Goal: Task Accomplishment & Management: Use online tool/utility

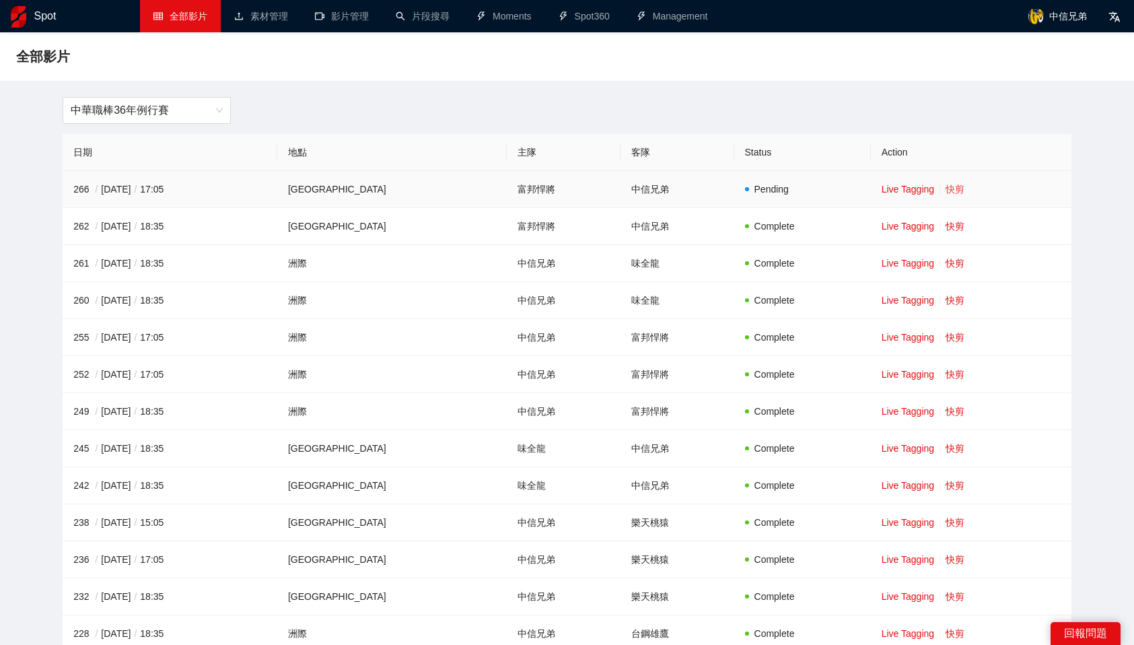
click at [948, 191] on link "快剪" at bounding box center [955, 189] width 19 height 11
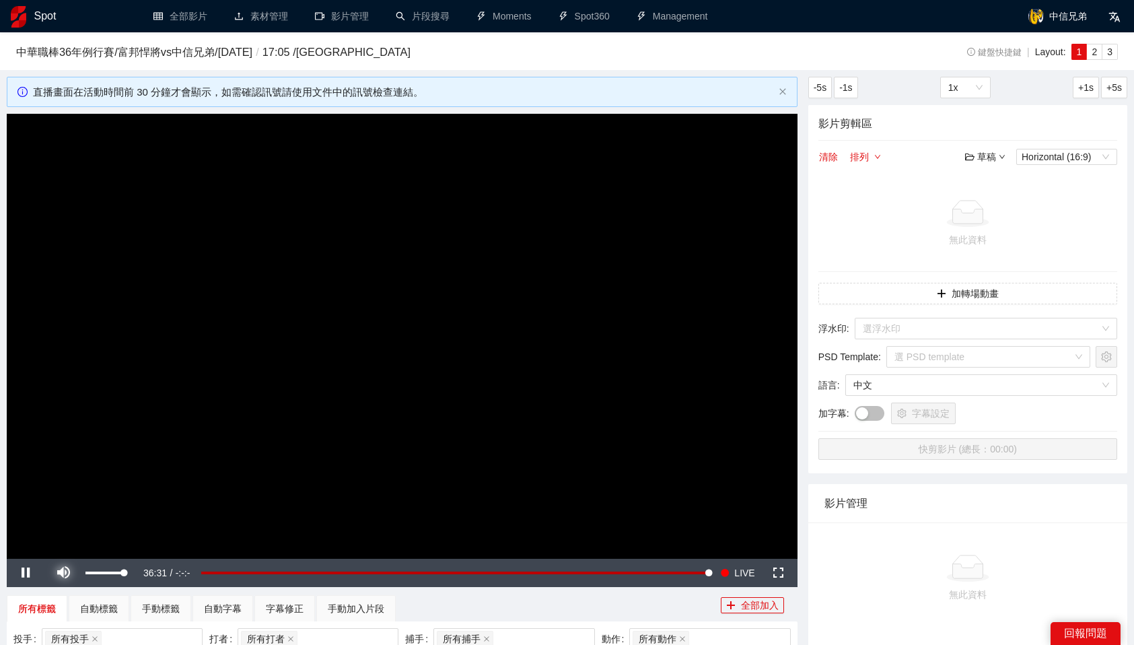
click at [63, 573] on span "Video Player" at bounding box center [63, 573] width 0 height 0
click at [1024, 323] on input "search" at bounding box center [981, 328] width 237 height 20
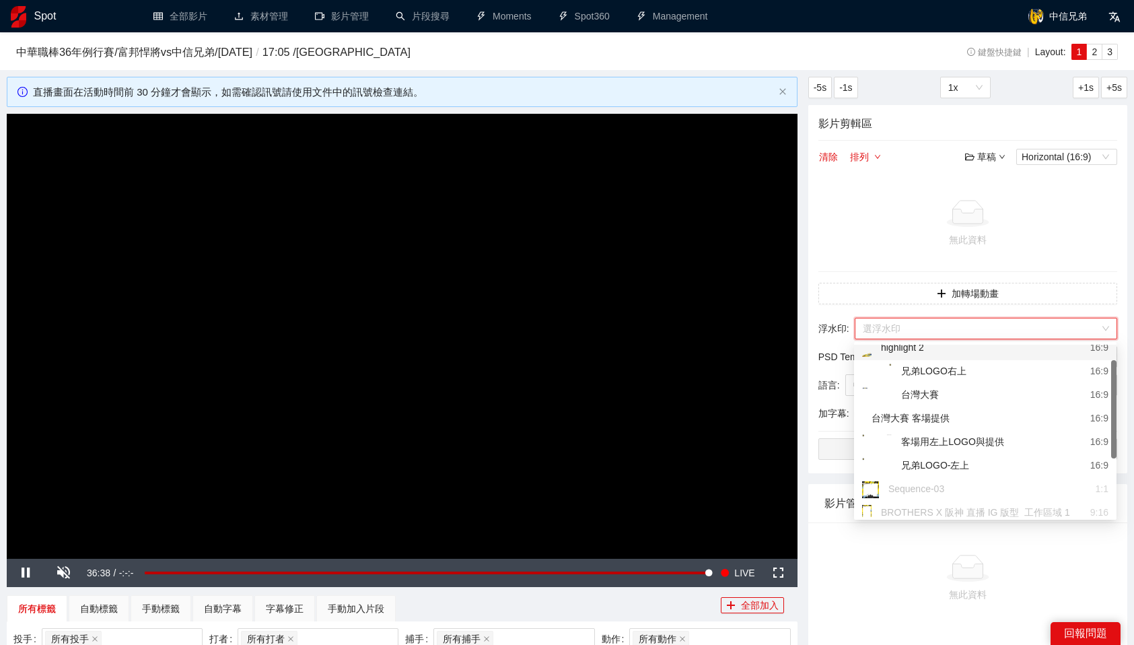
scroll to position [55, 0]
click at [989, 440] on div "客場用左上LOGO與提供" at bounding box center [933, 442] width 142 height 17
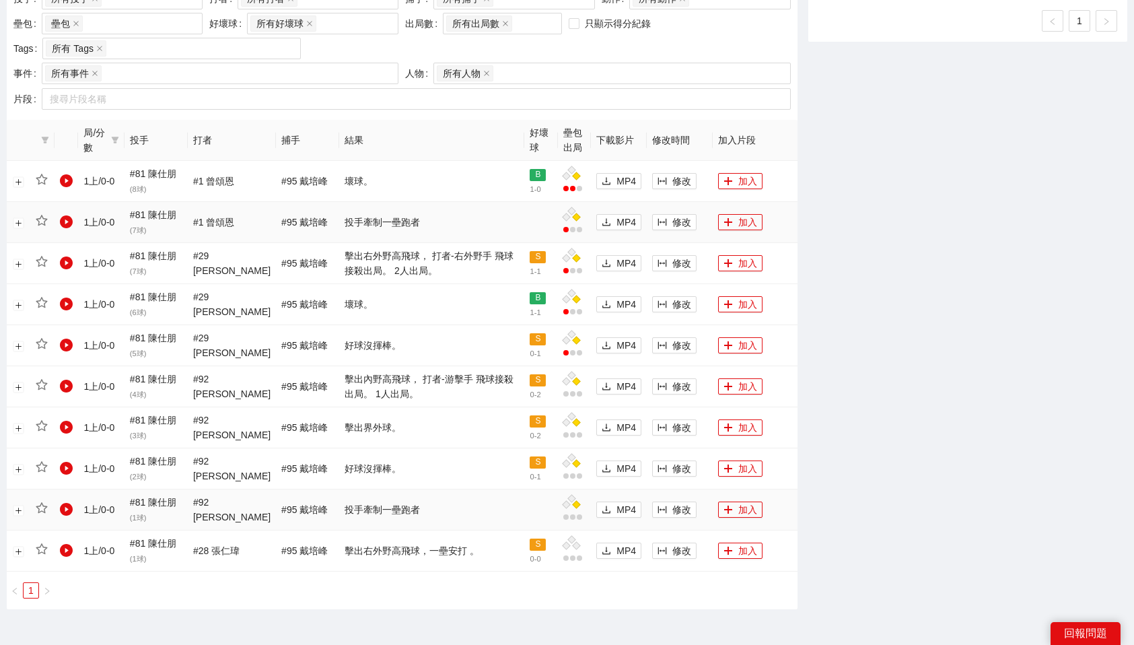
scroll to position [651, 0]
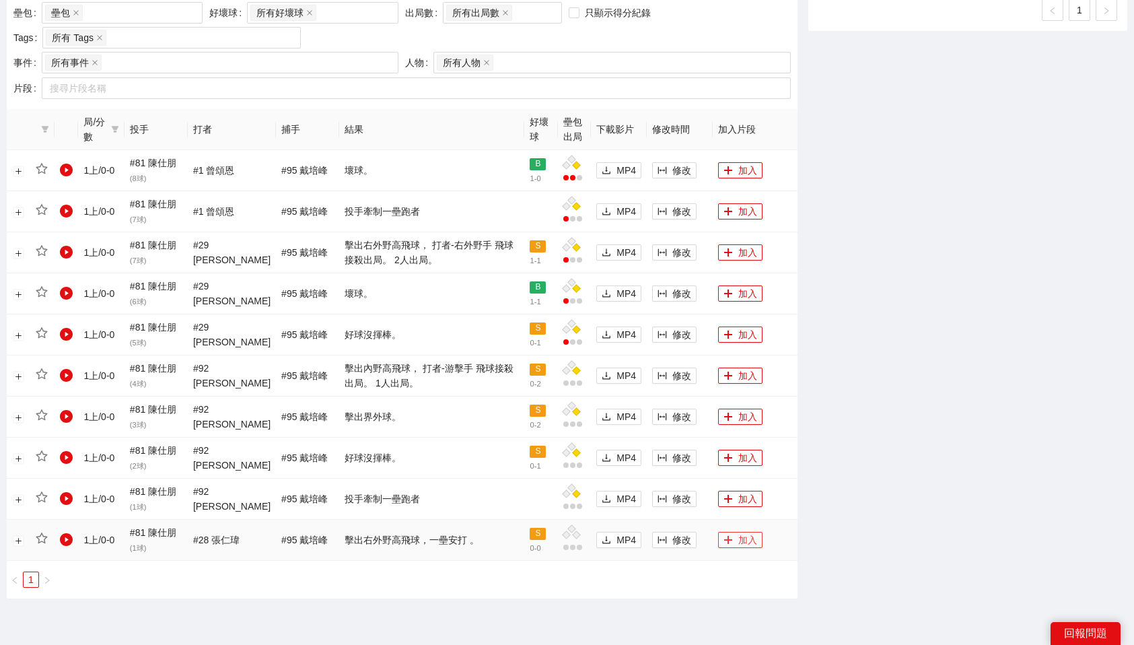
click at [755, 539] on button "加入" at bounding box center [740, 540] width 44 height 16
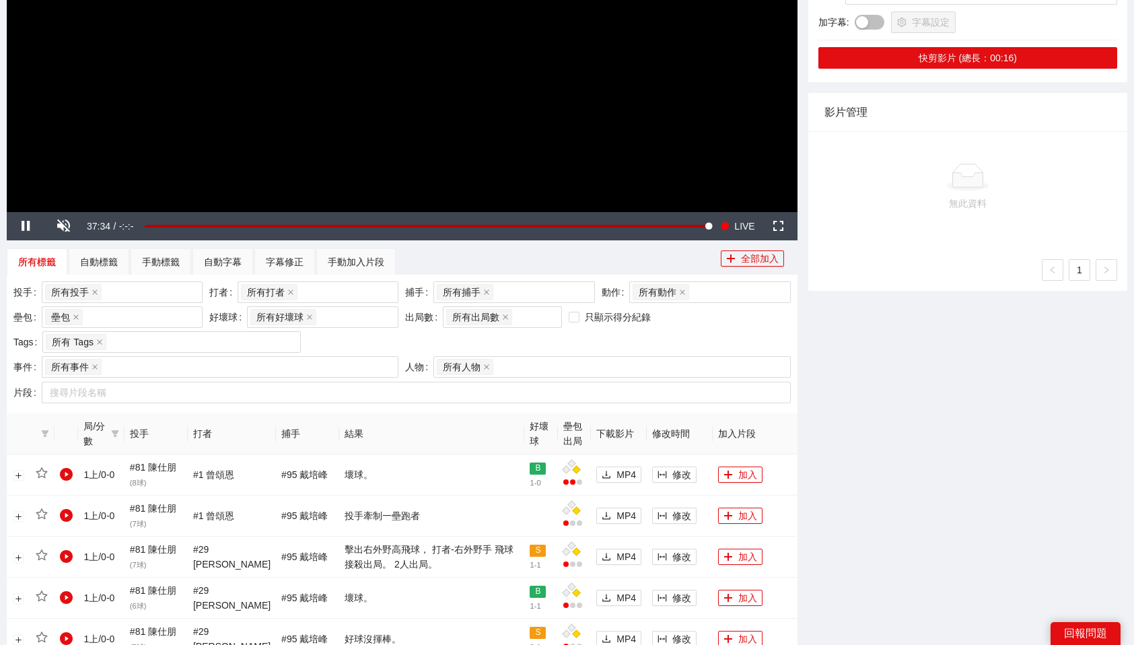
scroll to position [0, 0]
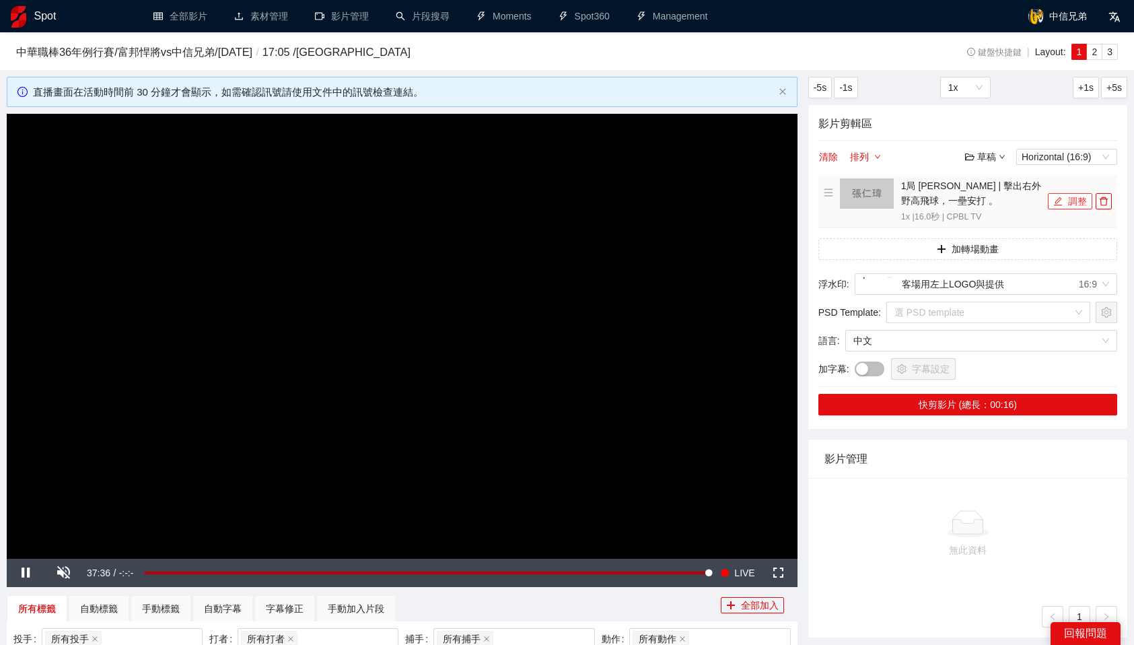
click at [1079, 199] on button "調整" at bounding box center [1070, 201] width 44 height 16
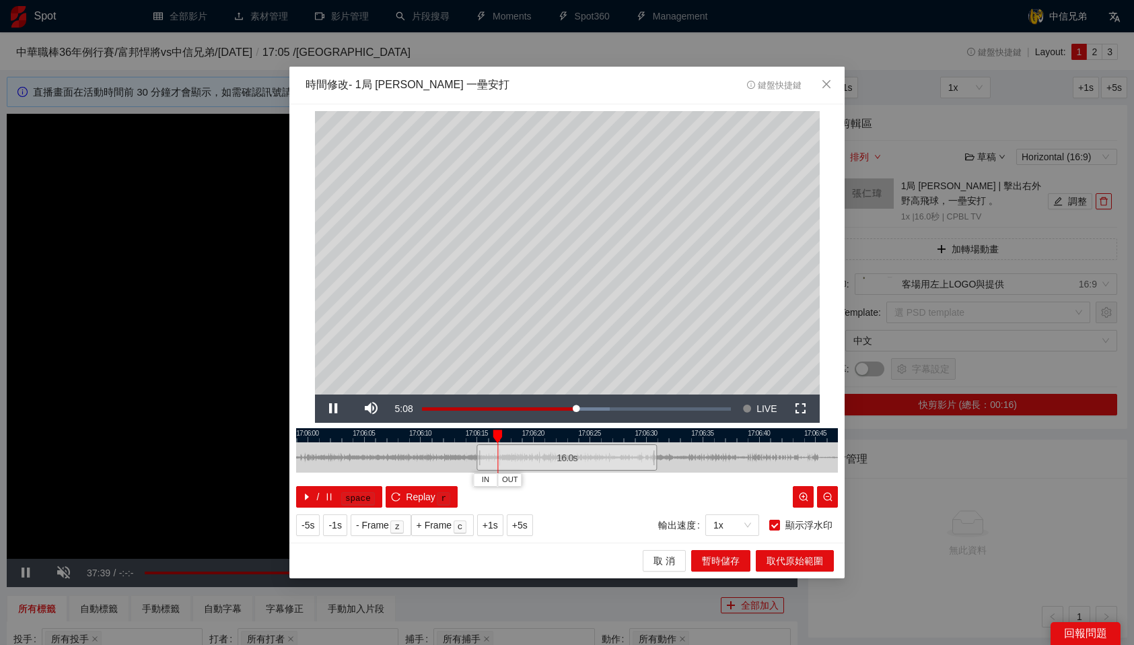
click at [474, 435] on div at bounding box center [567, 435] width 542 height 14
click at [472, 435] on div at bounding box center [565, 435] width 542 height 14
drag, startPoint x: 489, startPoint y: 433, endPoint x: 440, endPoint y: 435, distance: 48.5
click at [440, 435] on div "17:05:55 17:06:00 17:06:05 17:06:10 17:06:15 17:06:20 17:06:25 17:06:30 17:06:3…" at bounding box center [567, 467] width 542 height 79
drag, startPoint x: 474, startPoint y: 432, endPoint x: 463, endPoint y: 432, distance: 10.8
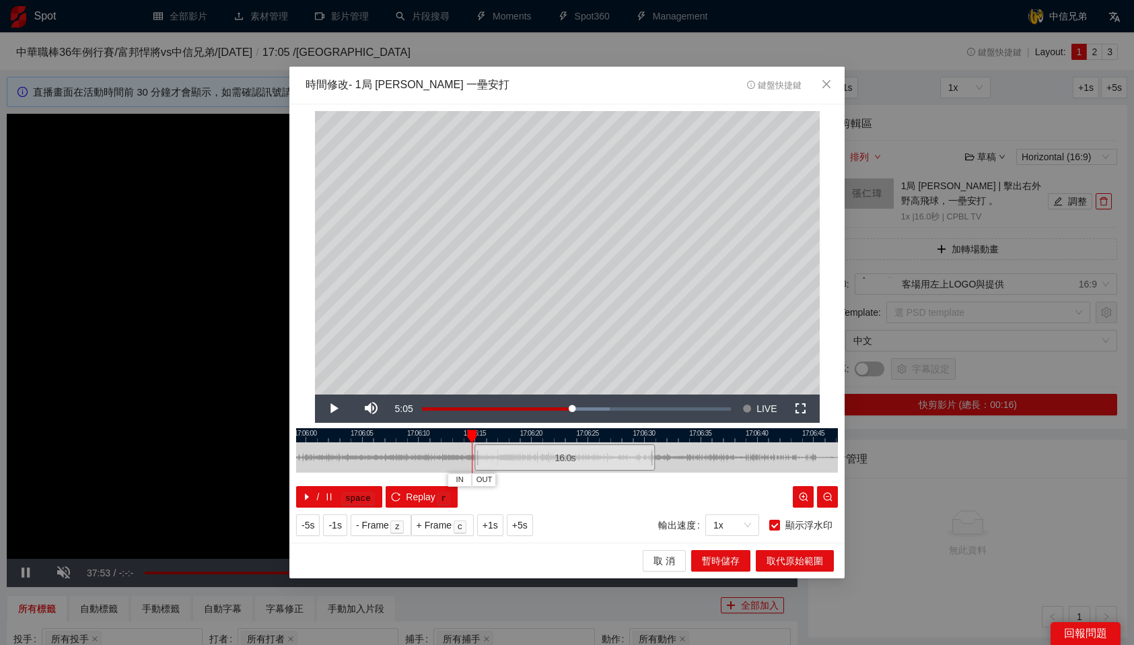
click at [463, 432] on div "17:05:55 17:06:00 17:06:05 17:06:10 17:06:15 17:06:20 17:06:25 17:06:30 17:06:3…" at bounding box center [567, 467] width 542 height 79
drag, startPoint x: 467, startPoint y: 435, endPoint x: 454, endPoint y: 438, distance: 13.7
click at [454, 438] on div "17:05:55 17:06:00 17:06:05 17:06:10 17:06:15 17:06:20 17:06:25 17:06:30 17:06:3…" at bounding box center [567, 467] width 542 height 79
click at [461, 437] on div at bounding box center [567, 435] width 542 height 14
click at [442, 478] on button "IN" at bounding box center [448, 479] width 24 height 13
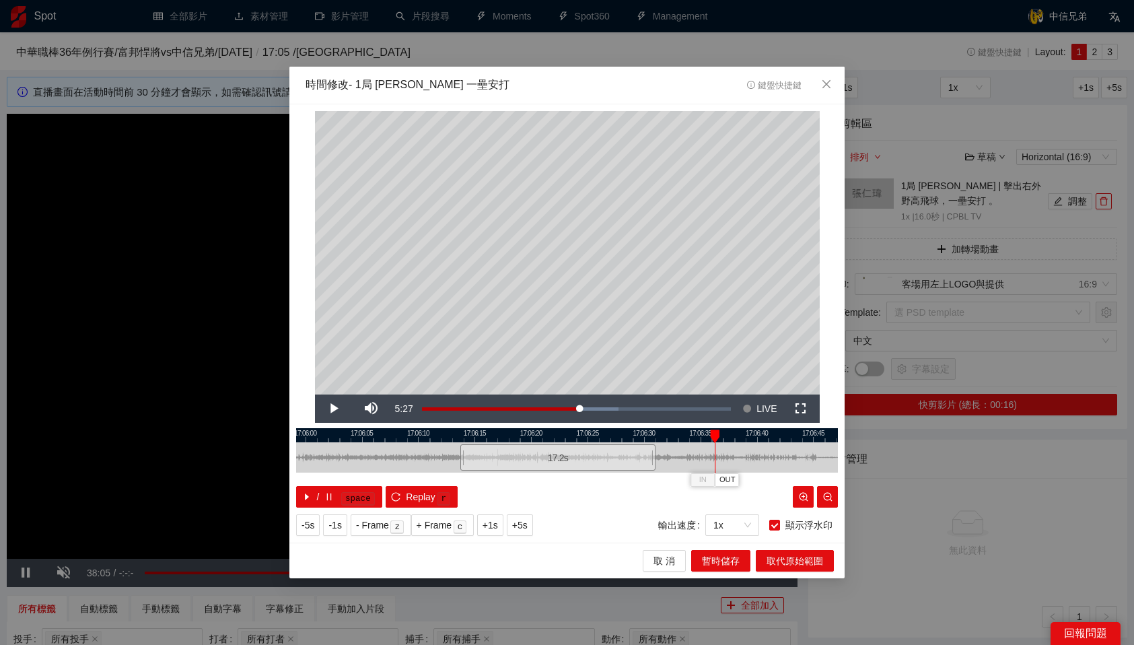
drag, startPoint x: 520, startPoint y: 438, endPoint x: 716, endPoint y: 446, distance: 196.1
click at [716, 446] on div "17:05:55 17:06:00 17:06:05 17:06:10 17:06:15 17:06:20 17:06:25 17:06:30 17:06:3…" at bounding box center [567, 467] width 542 height 79
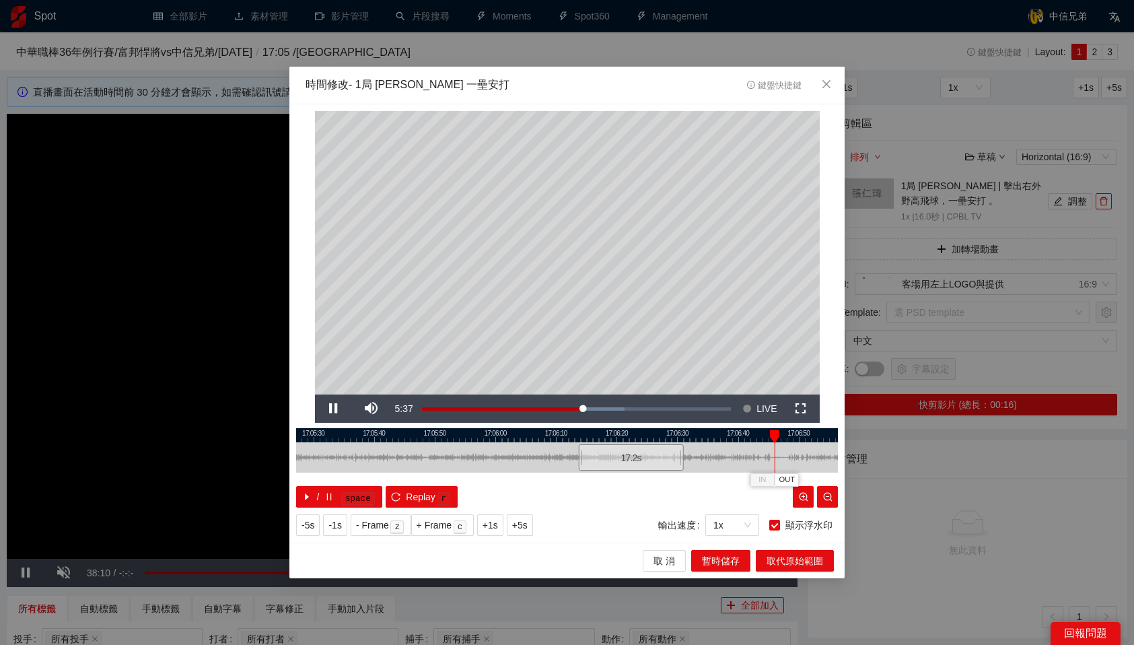
drag, startPoint x: 715, startPoint y: 434, endPoint x: 774, endPoint y: 432, distance: 59.3
click at [774, 432] on div at bounding box center [774, 436] width 9 height 13
click at [765, 432] on div at bounding box center [567, 435] width 542 height 14
click at [786, 478] on span "OUT" at bounding box center [784, 480] width 16 height 12
click at [728, 561] on span "暫時儲存" at bounding box center [721, 560] width 38 height 15
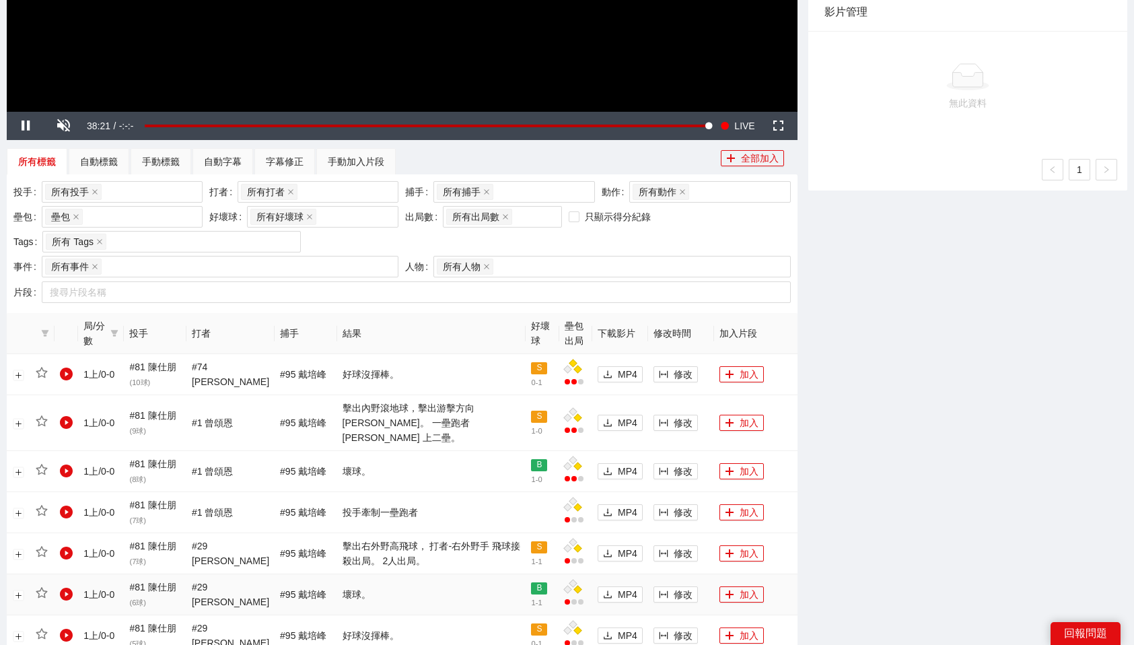
scroll to position [467, 0]
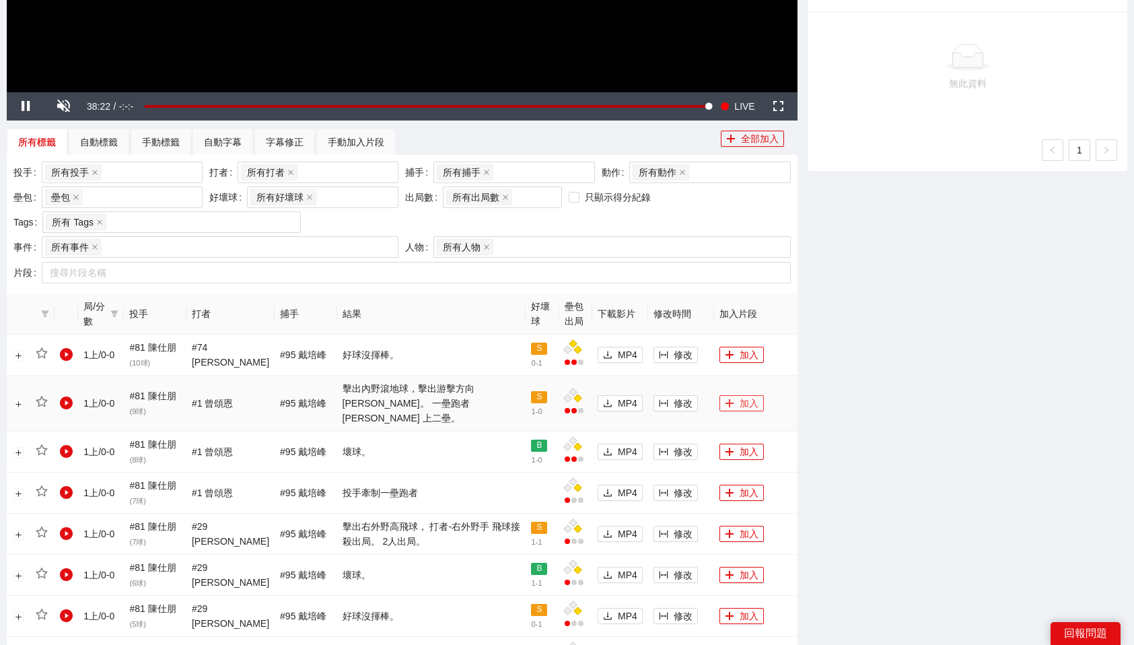
click at [744, 395] on button "加入" at bounding box center [742, 403] width 44 height 16
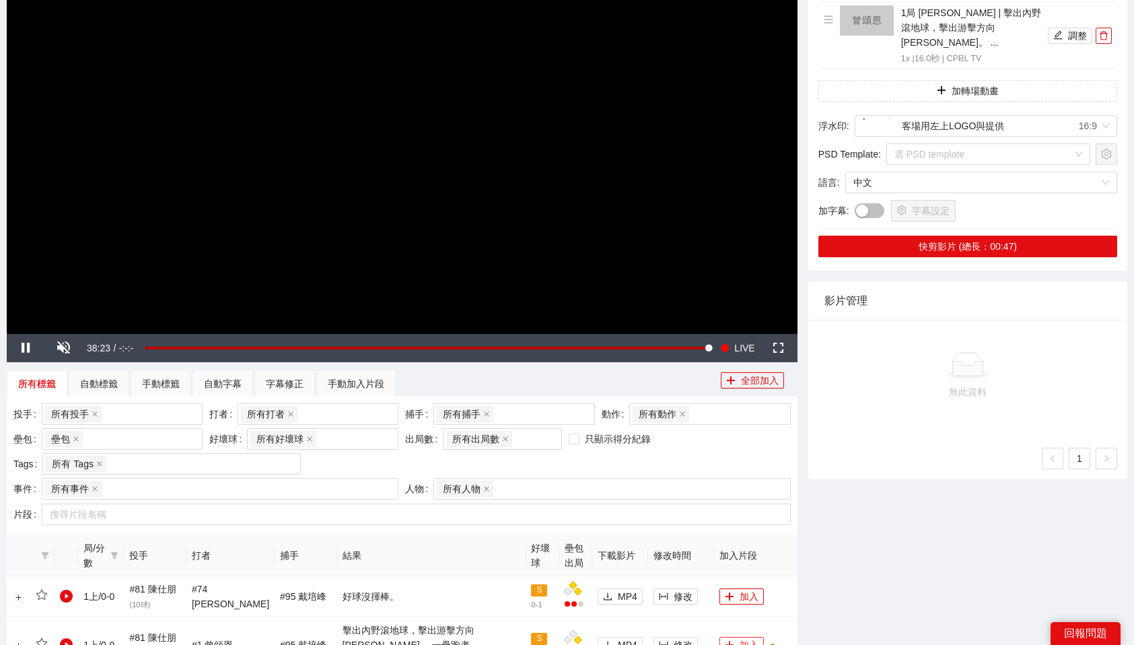
scroll to position [0, 0]
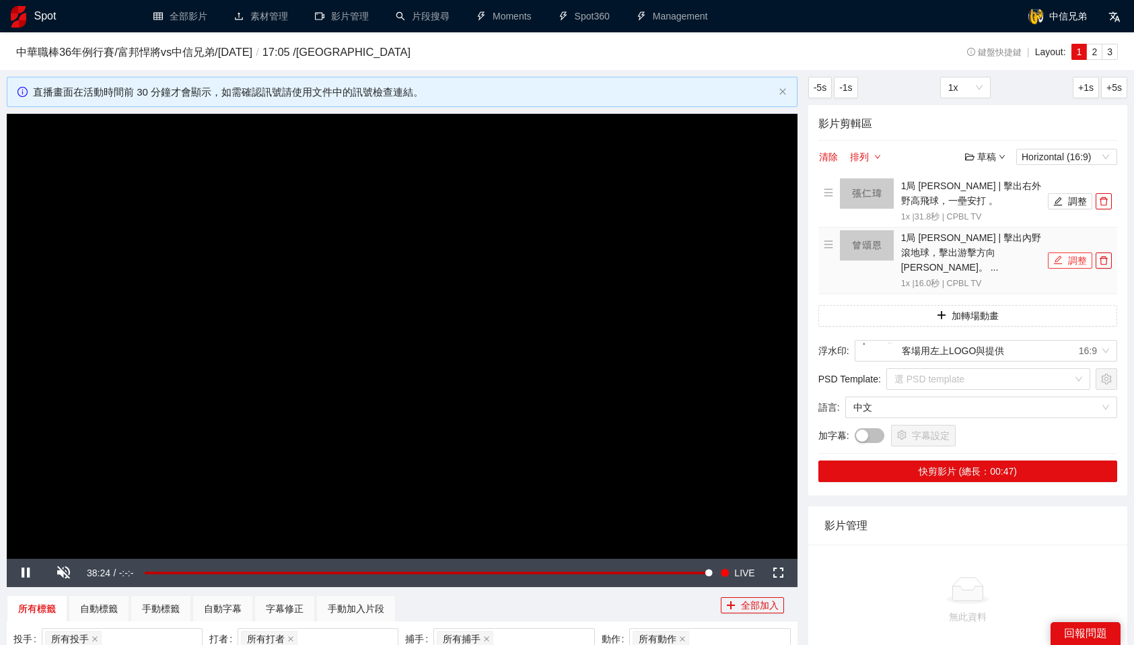
click at [1068, 252] on button "調整" at bounding box center [1070, 260] width 44 height 16
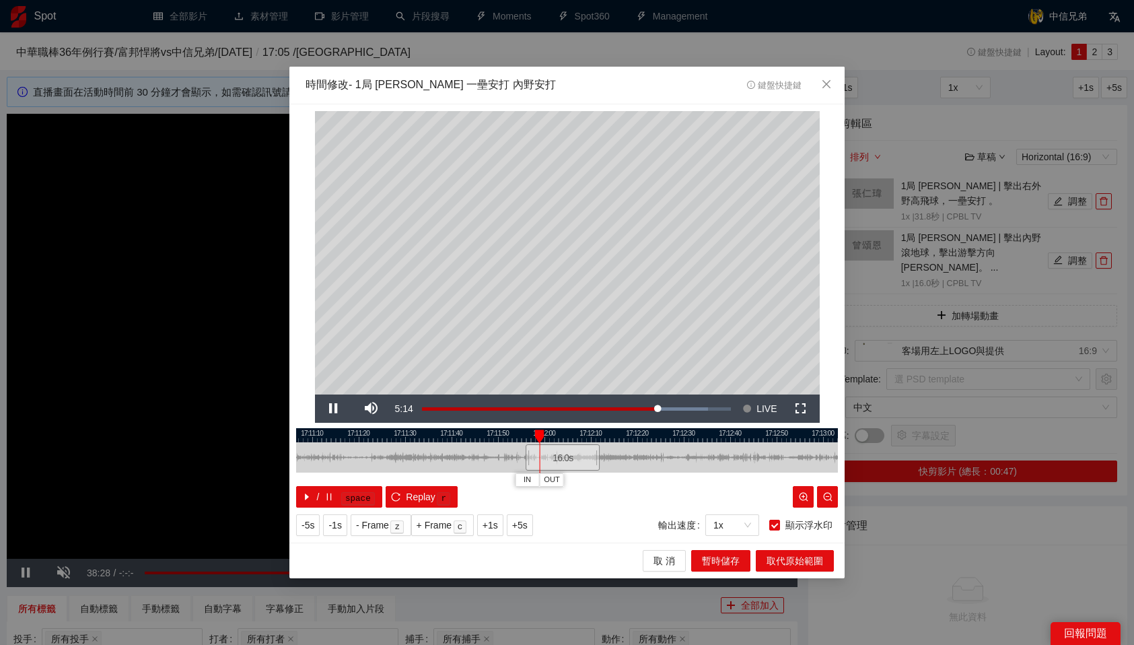
click at [398, 438] on div at bounding box center [567, 435] width 542 height 14
drag, startPoint x: 398, startPoint y: 438, endPoint x: 368, endPoint y: 438, distance: 30.3
click at [368, 438] on div "17:11:00 17:11:10 17:11:20 17:11:30 17:11:40 17:11:50 17:12:00 17:12:10 17:12:2…" at bounding box center [567, 467] width 542 height 79
click at [351, 432] on div at bounding box center [567, 435] width 542 height 14
click at [353, 435] on div at bounding box center [567, 435] width 542 height 14
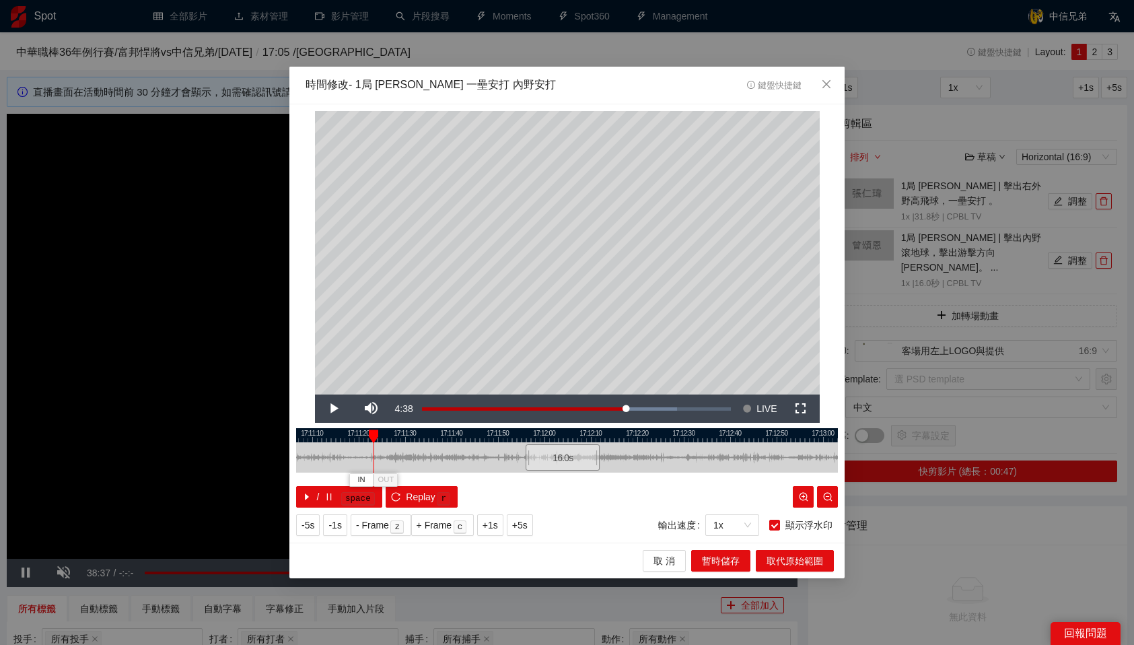
drag, startPoint x: 353, startPoint y: 435, endPoint x: 374, endPoint y: 435, distance: 20.9
click at [374, 435] on div at bounding box center [373, 436] width 9 height 13
click at [363, 477] on span "IN" at bounding box center [361, 480] width 7 height 12
click at [334, 409] on span "Video Player" at bounding box center [334, 409] width 0 height 0
click at [827, 88] on icon "close" at bounding box center [826, 84] width 11 height 11
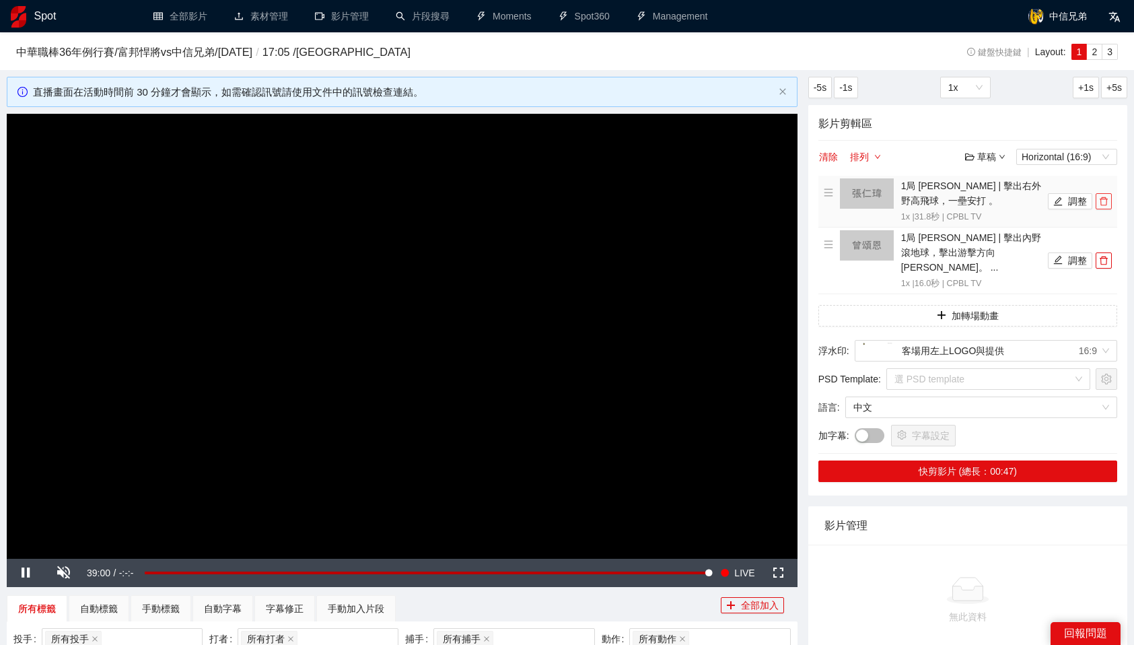
click at [1109, 200] on span "delete" at bounding box center [1104, 201] width 15 height 9
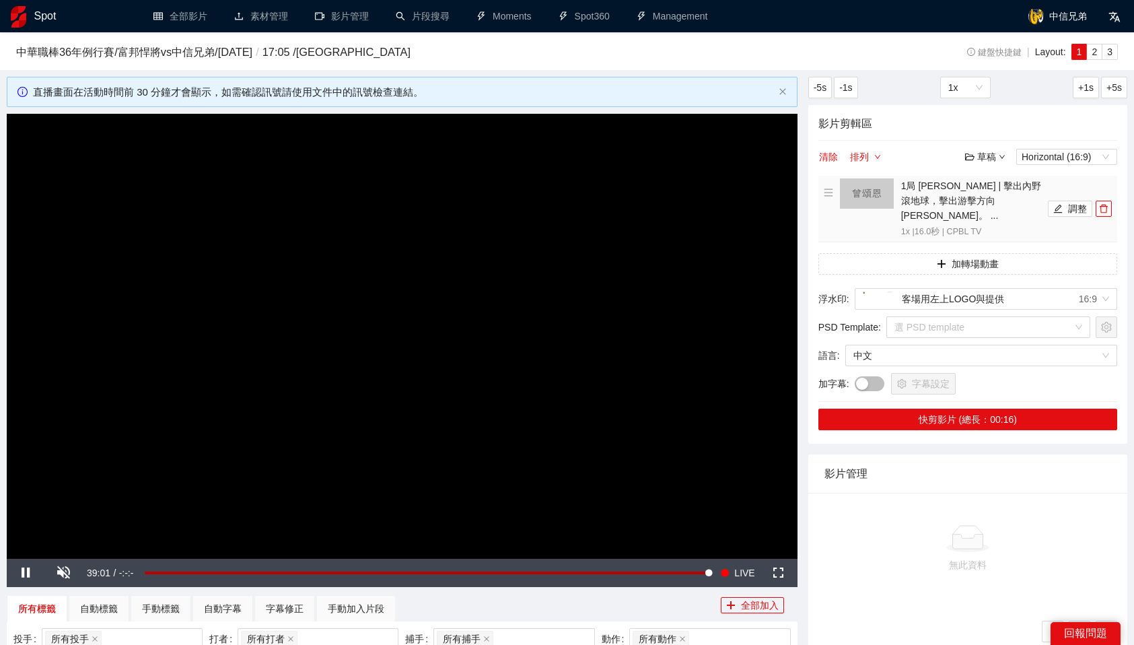
click at [1109, 204] on span "delete" at bounding box center [1104, 208] width 15 height 9
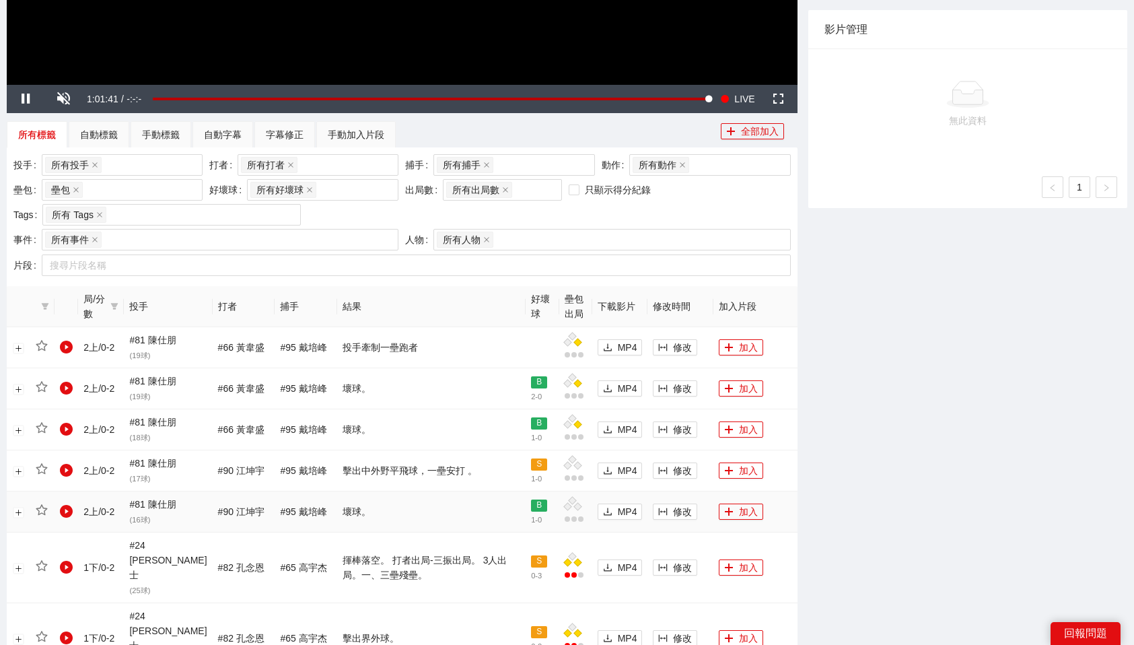
scroll to position [469, 0]
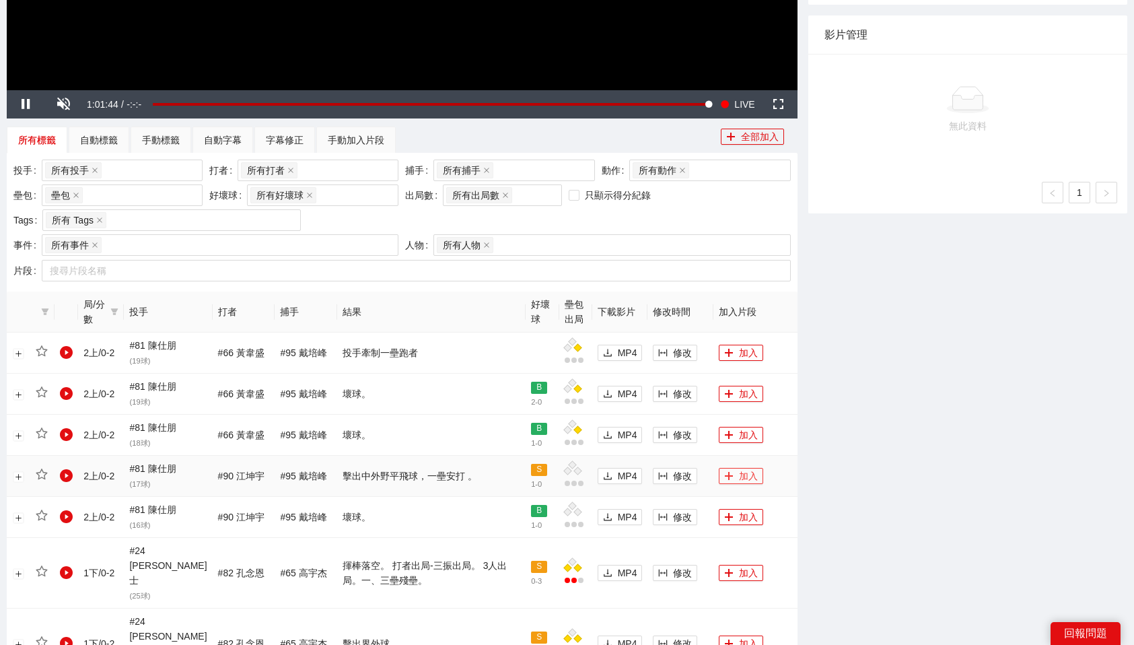
click at [720, 477] on button "加入" at bounding box center [741, 476] width 44 height 16
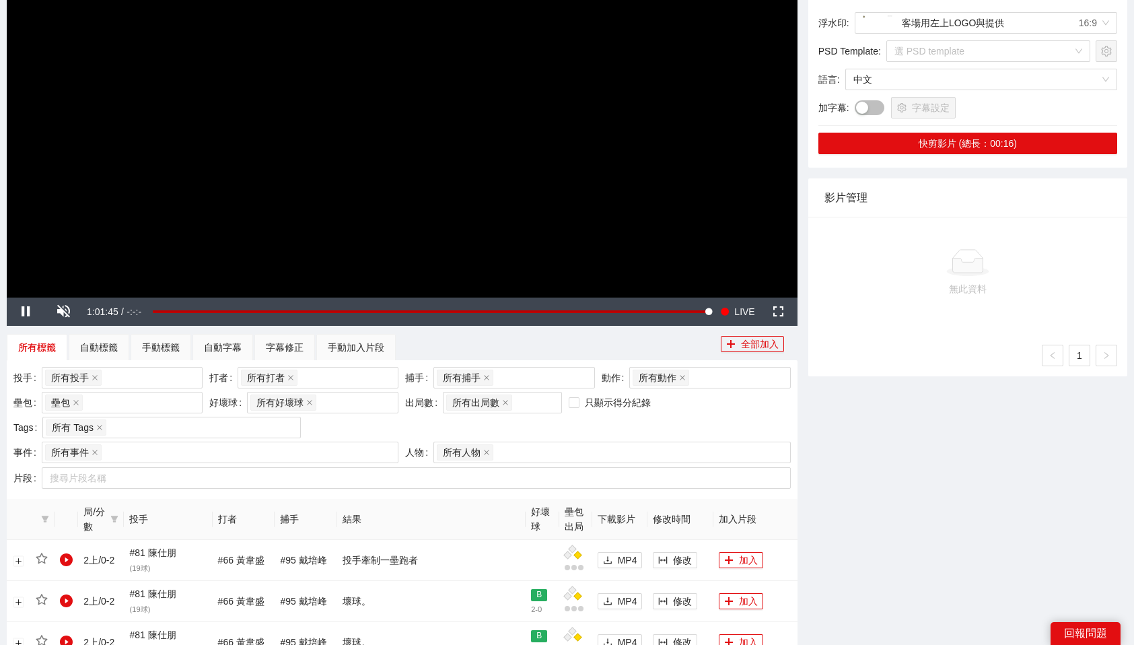
scroll to position [0, 0]
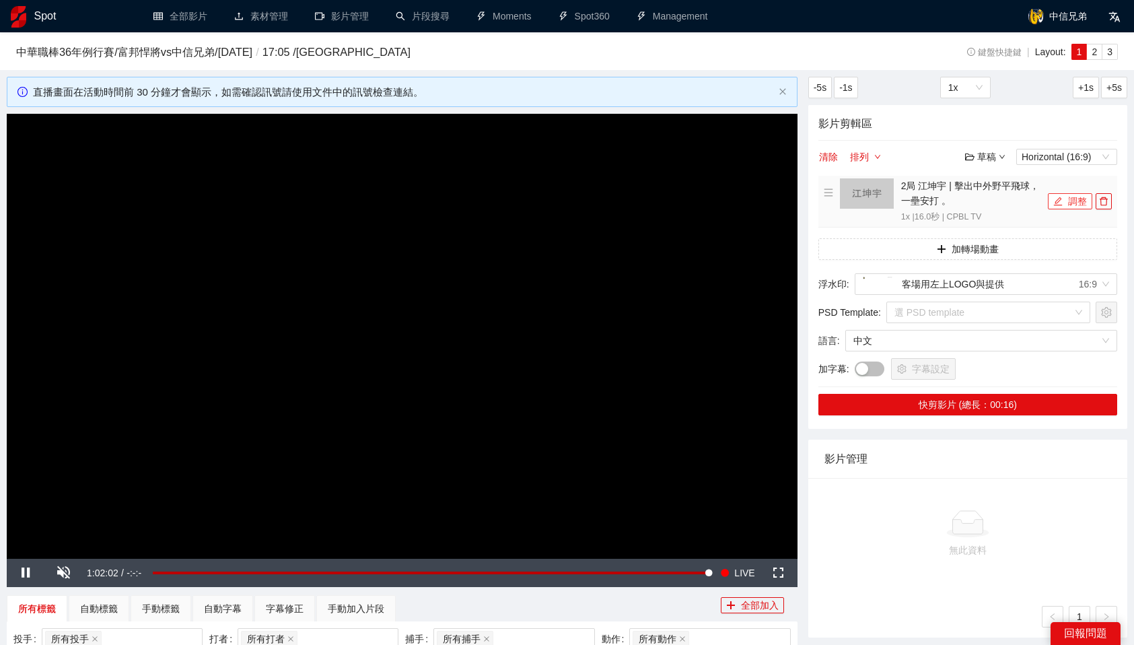
click at [1072, 205] on button "調整" at bounding box center [1070, 201] width 44 height 16
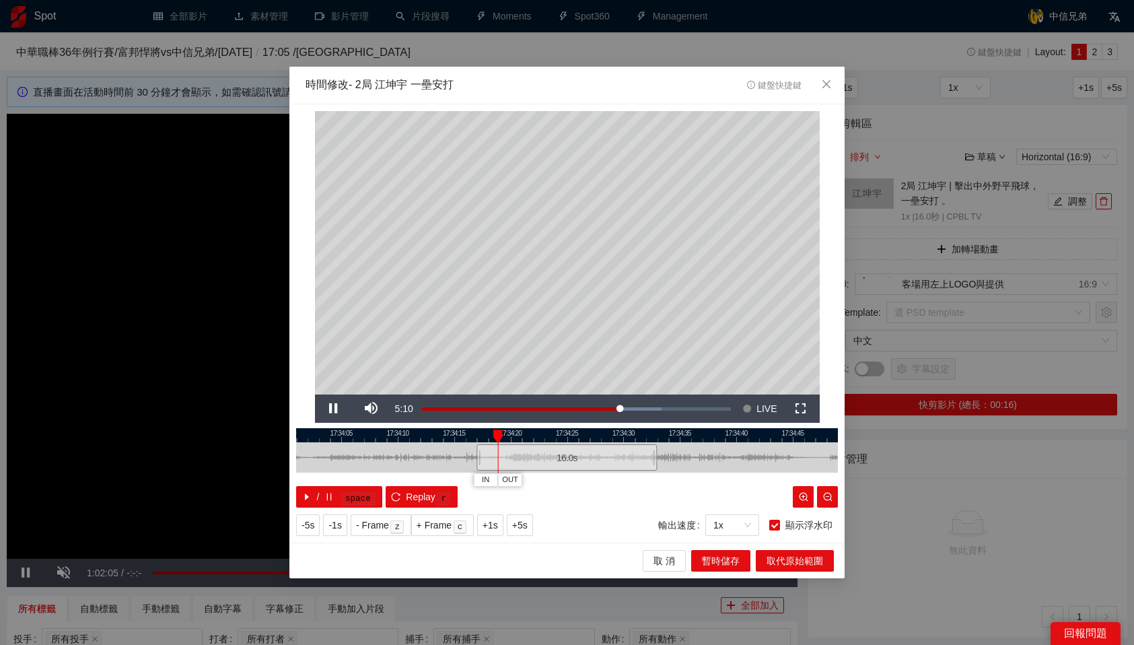
click at [468, 430] on div at bounding box center [567, 435] width 542 height 14
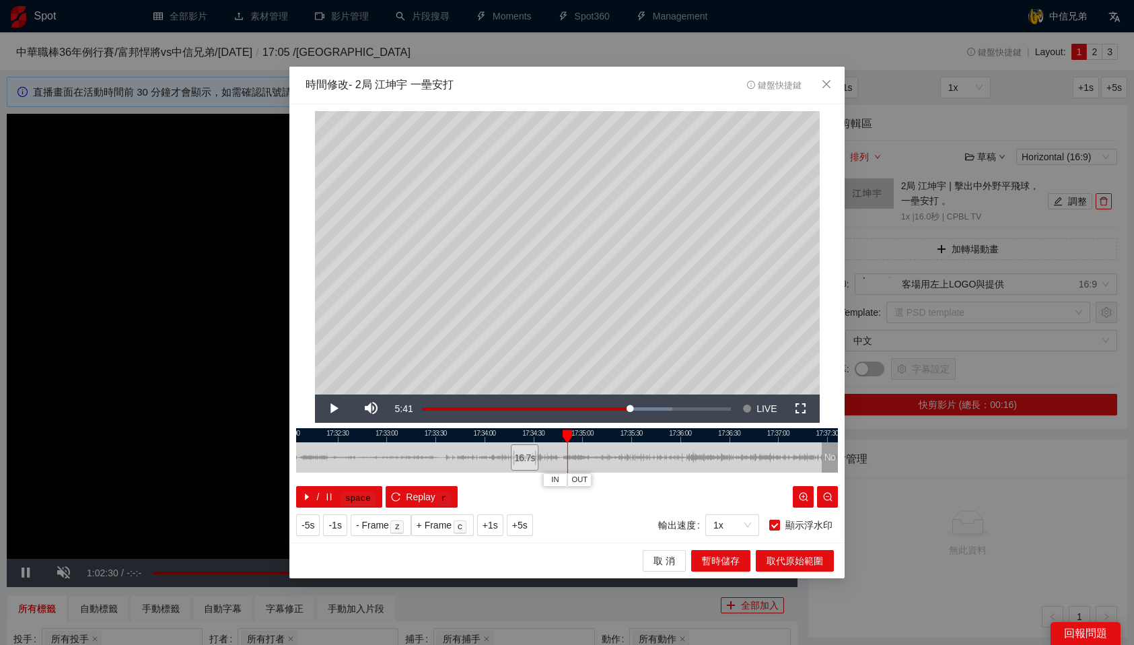
drag, startPoint x: 531, startPoint y: 436, endPoint x: 562, endPoint y: 439, distance: 31.2
click at [563, 439] on div "IN OUT" at bounding box center [567, 436] width 9 height 13
drag, startPoint x: 567, startPoint y: 434, endPoint x: 559, endPoint y: 436, distance: 7.5
click at [559, 436] on div "17:32:00 17:32:30 17:33:00 17:33:30 17:34:00 17:34:30 17:35:00 17:35:30 17:36:0…" at bounding box center [567, 467] width 542 height 79
click at [556, 435] on div at bounding box center [567, 435] width 542 height 14
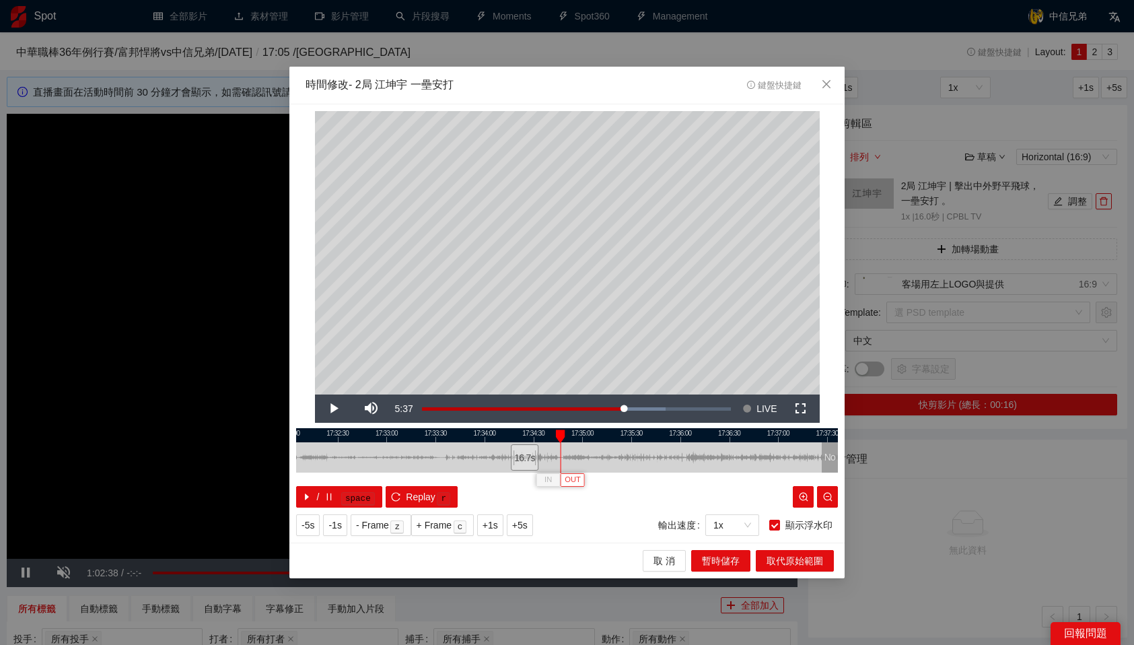
click at [573, 477] on span "OUT" at bounding box center [573, 480] width 16 height 12
click at [737, 559] on span "暫時儲存" at bounding box center [721, 560] width 38 height 15
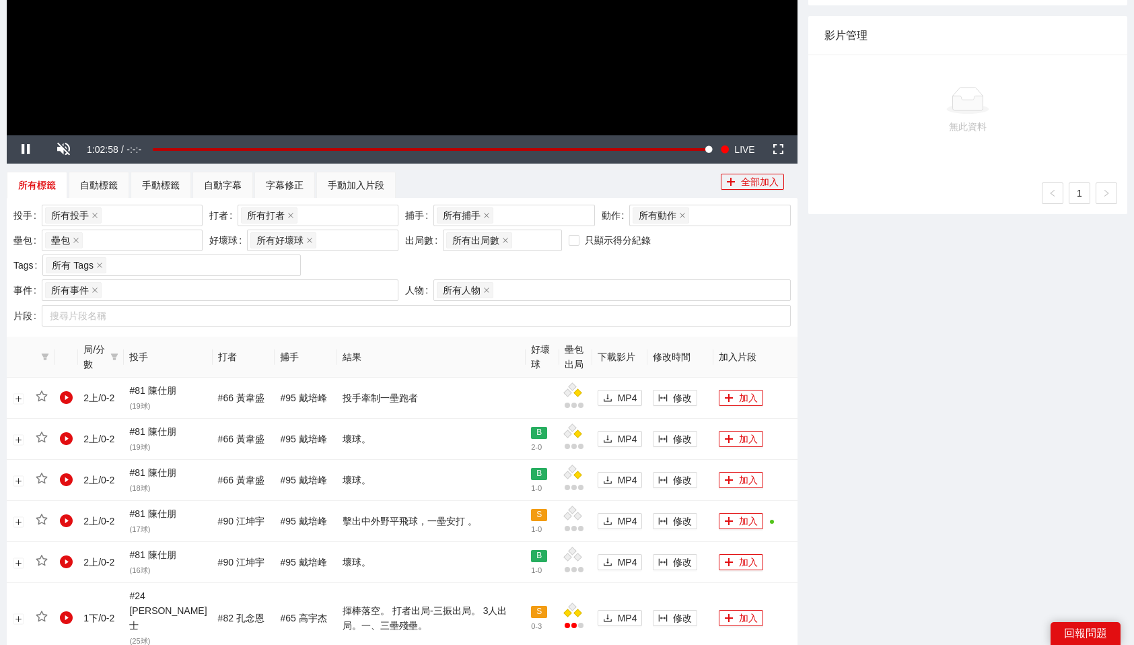
scroll to position [421, 0]
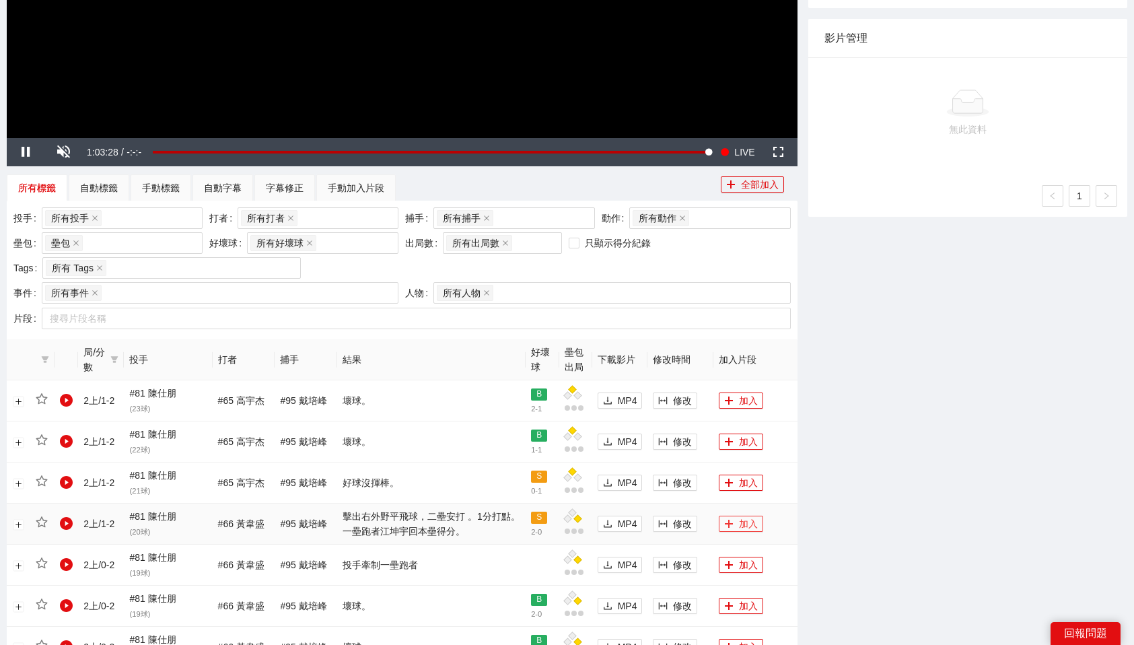
click at [754, 520] on button "加入" at bounding box center [741, 524] width 44 height 16
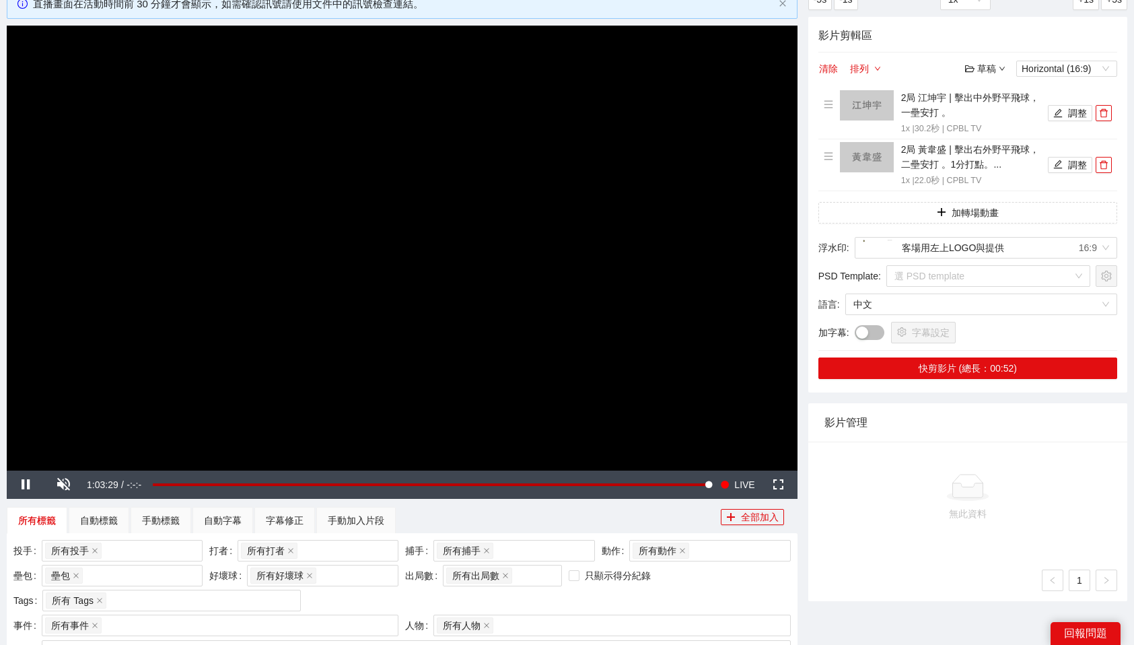
scroll to position [0, 0]
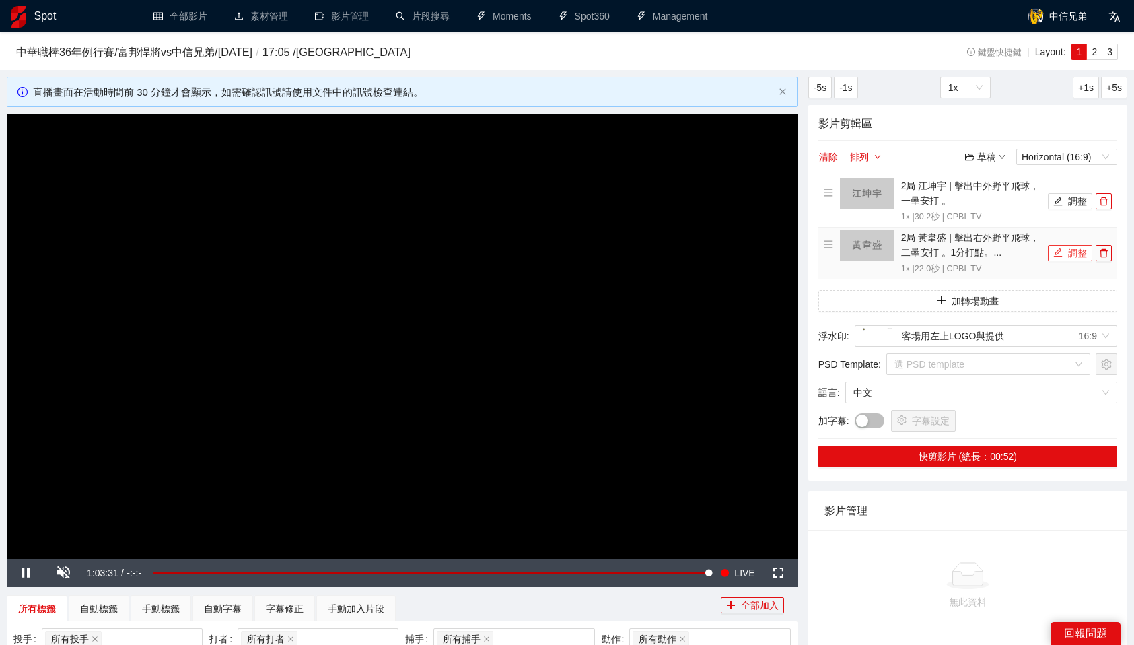
click at [1069, 255] on button "調整" at bounding box center [1070, 253] width 44 height 16
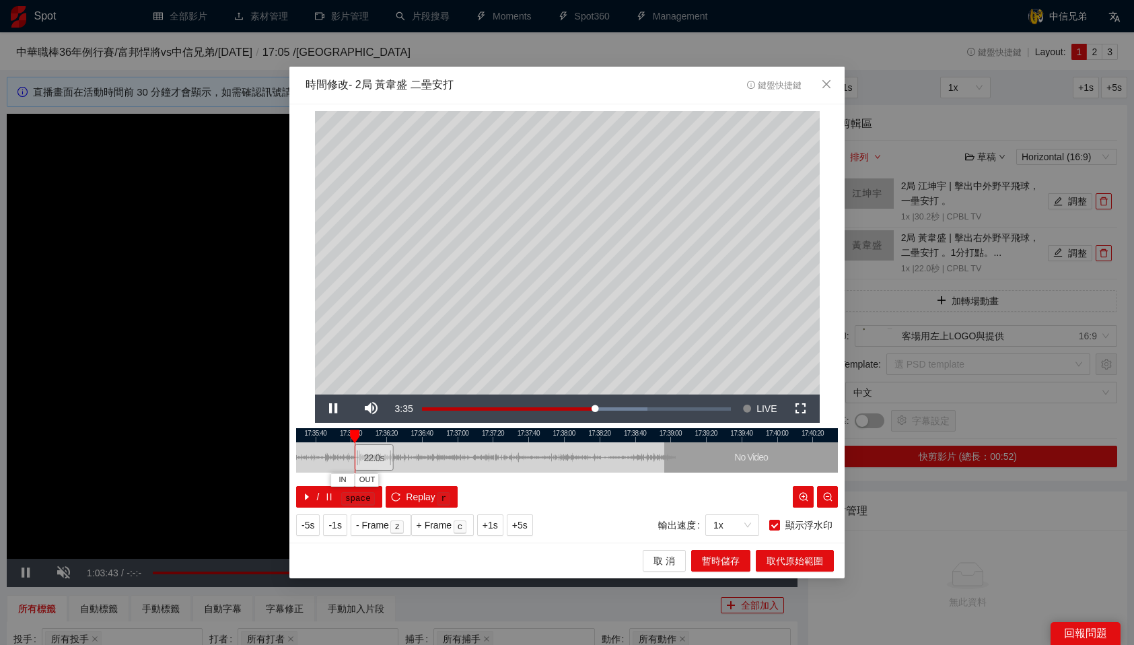
drag, startPoint x: 534, startPoint y: 457, endPoint x: 367, endPoint y: 461, distance: 167.0
click at [367, 461] on div "22.0 s" at bounding box center [374, 457] width 39 height 26
drag, startPoint x: 357, startPoint y: 432, endPoint x: 442, endPoint y: 434, distance: 85.5
click at [442, 434] on div at bounding box center [443, 436] width 9 height 13
click at [467, 481] on span "OUT" at bounding box center [464, 480] width 16 height 12
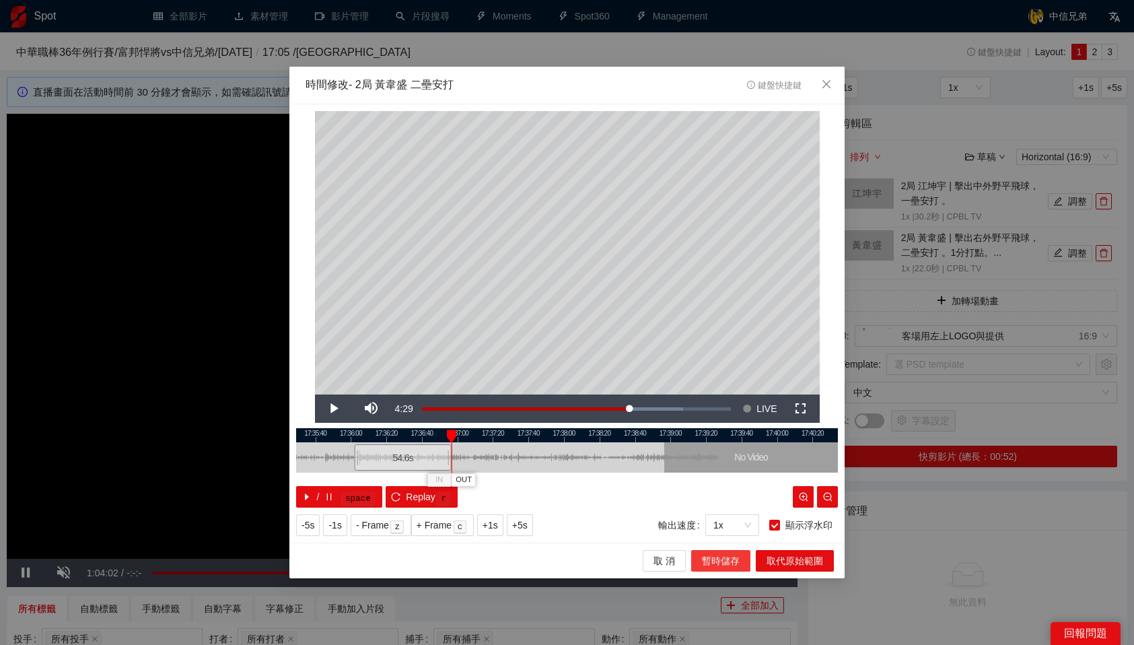
click at [738, 564] on span "暫時儲存" at bounding box center [721, 560] width 38 height 15
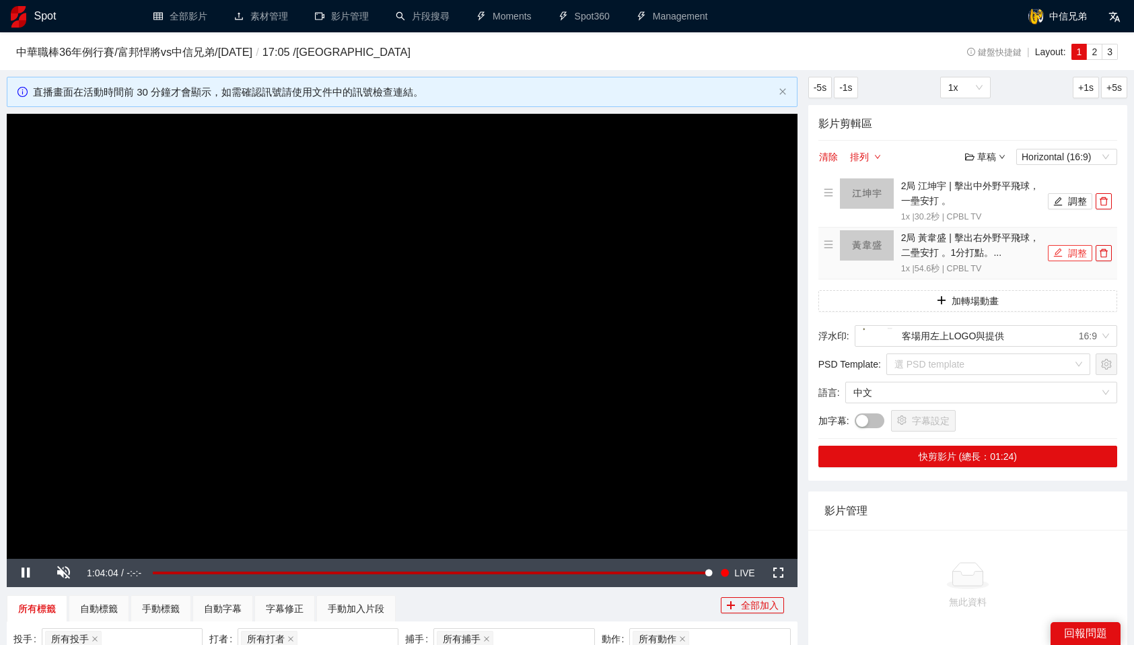
click at [1072, 250] on button "調整" at bounding box center [1070, 253] width 44 height 16
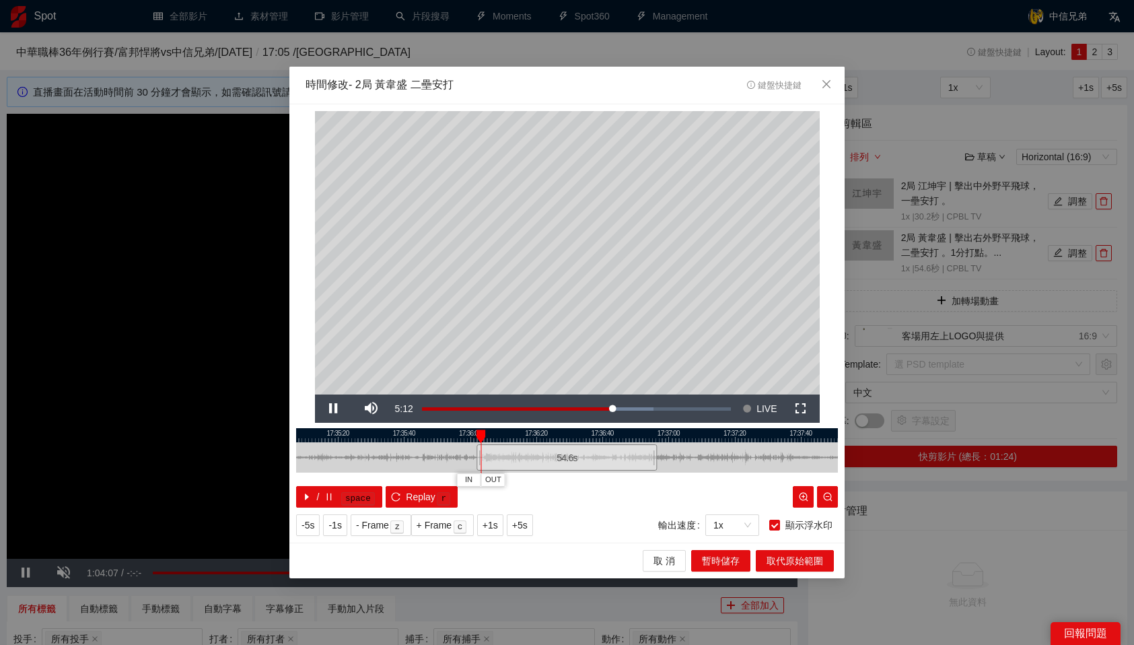
click at [643, 433] on div at bounding box center [567, 435] width 542 height 14
click at [641, 436] on div at bounding box center [567, 435] width 542 height 14
click at [671, 475] on span "OUT" at bounding box center [668, 480] width 16 height 12
click at [720, 559] on span "暫時儲存" at bounding box center [721, 560] width 38 height 15
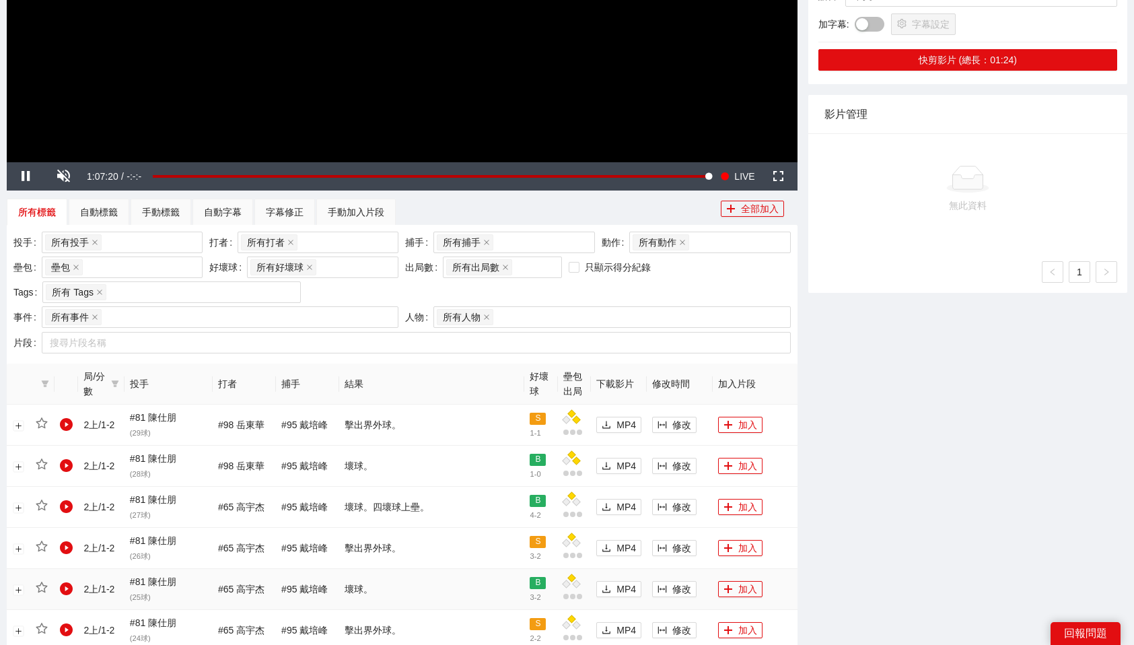
scroll to position [406, 0]
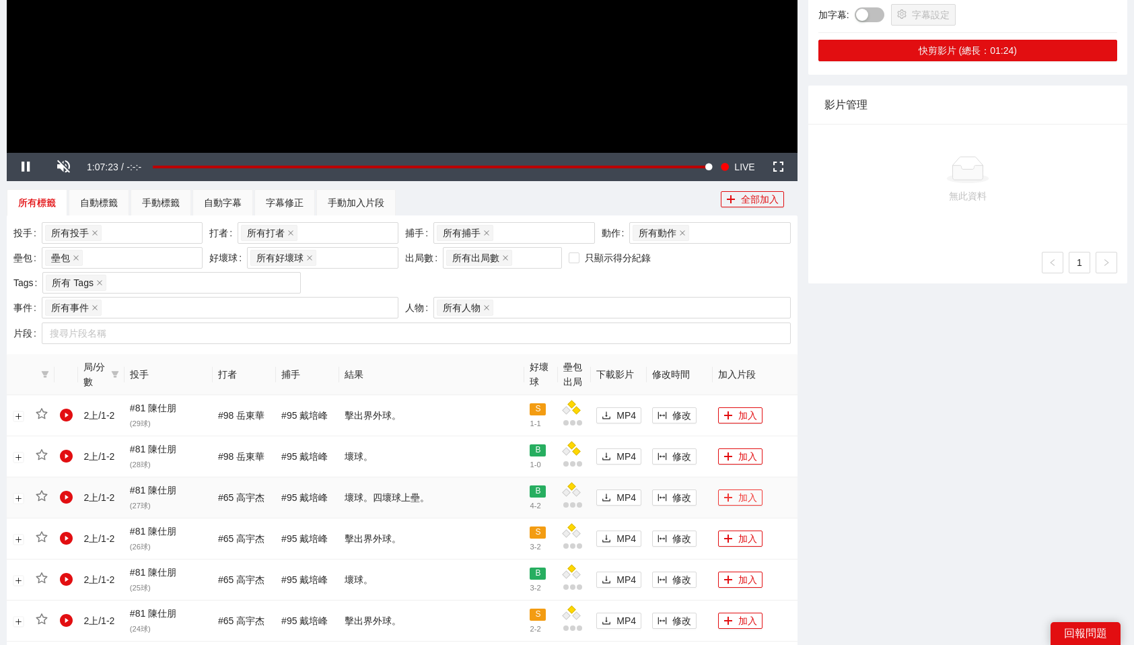
click at [734, 500] on button "加入" at bounding box center [740, 497] width 44 height 16
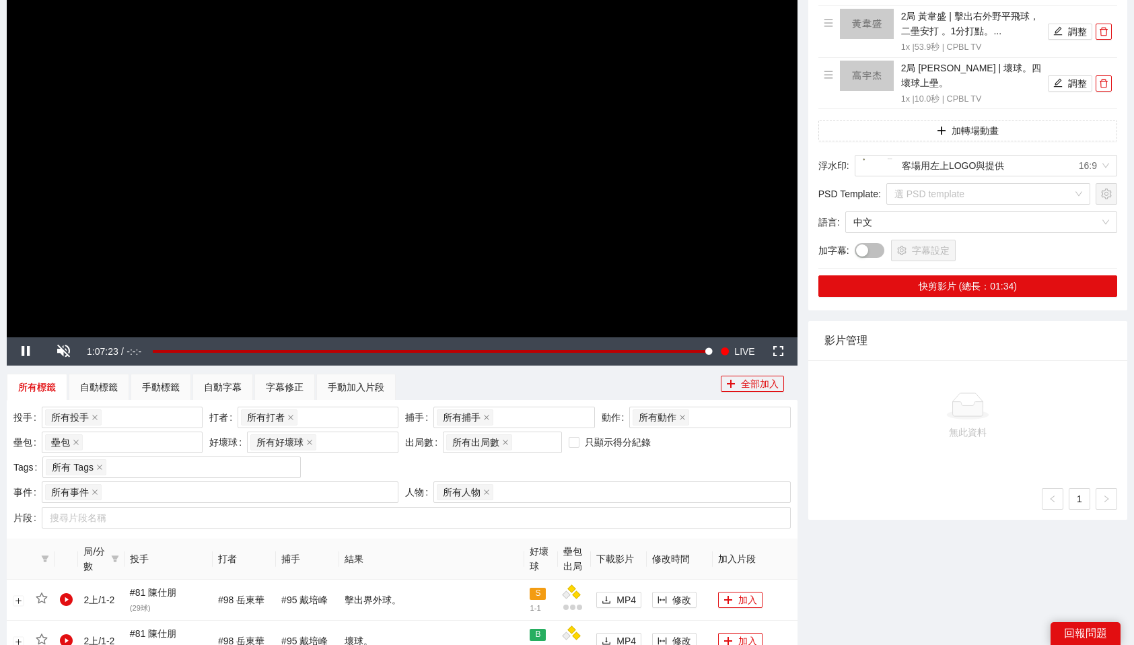
scroll to position [0, 0]
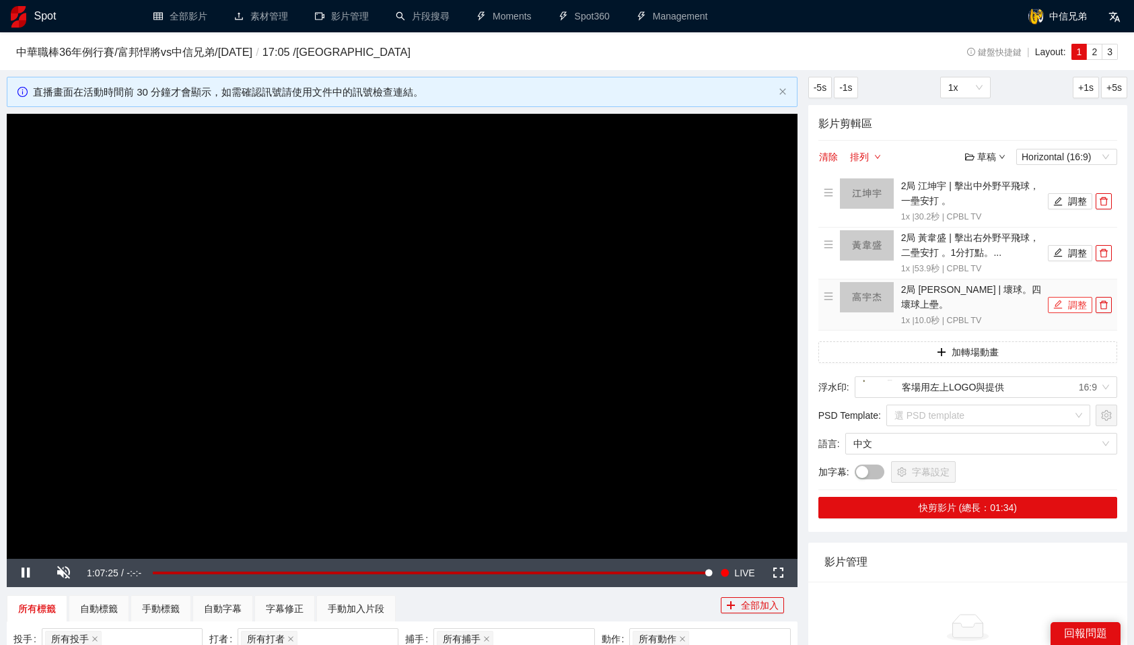
click at [1062, 304] on button "調整" at bounding box center [1070, 305] width 44 height 16
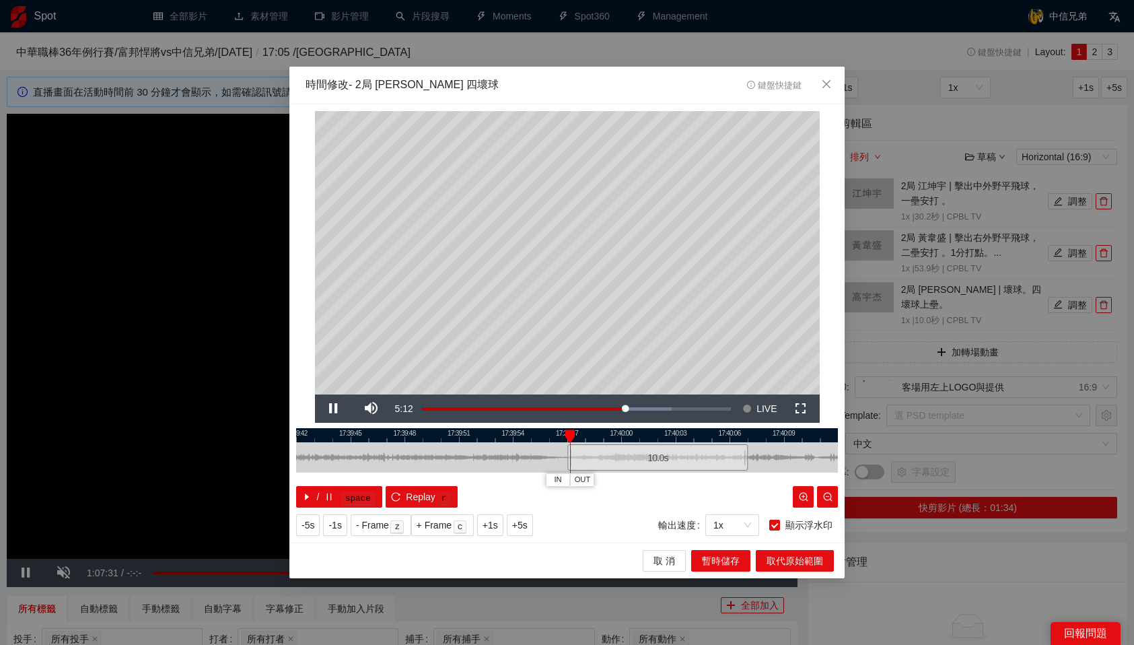
drag, startPoint x: 541, startPoint y: 449, endPoint x: 632, endPoint y: 448, distance: 90.9
click at [632, 448] on div "10.0 s" at bounding box center [658, 457] width 180 height 26
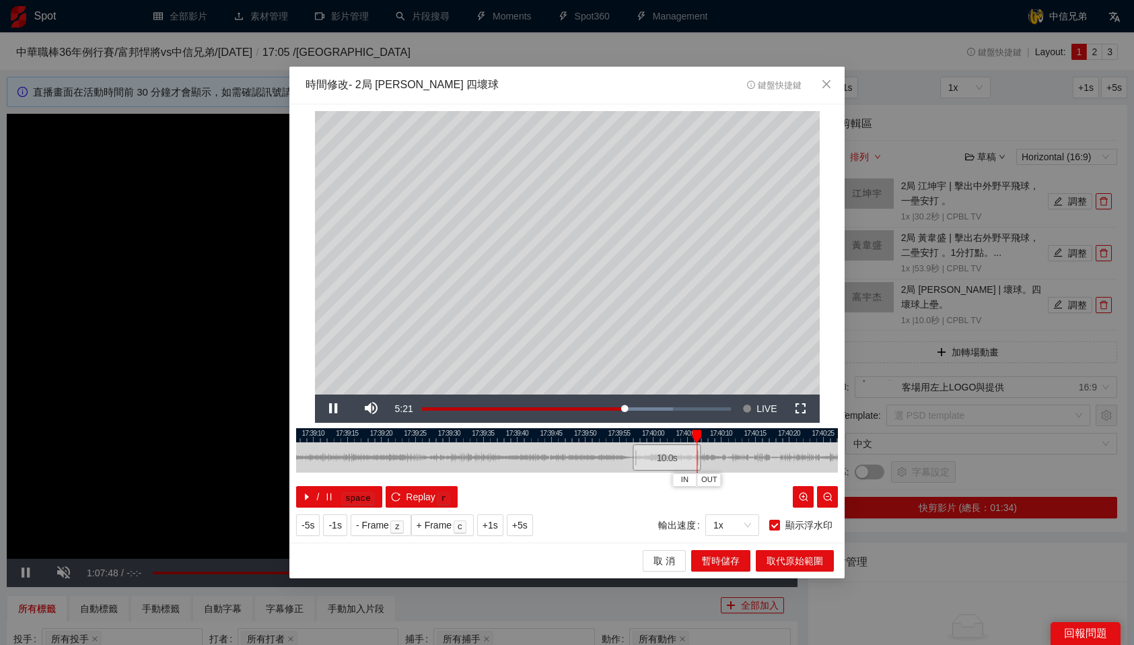
drag, startPoint x: 728, startPoint y: 431, endPoint x: 692, endPoint y: 431, distance: 36.4
click at [692, 431] on div "17:39:05 17:39:10 17:39:15 17:39:20 17:39:25 17:39:30 17:39:35 17:39:40 17:39:4…" at bounding box center [567, 467] width 542 height 79
click at [669, 433] on div at bounding box center [567, 435] width 542 height 14
click at [699, 483] on span "OUT" at bounding box center [699, 480] width 16 height 12
click at [717, 556] on span "暫時儲存" at bounding box center [721, 560] width 38 height 15
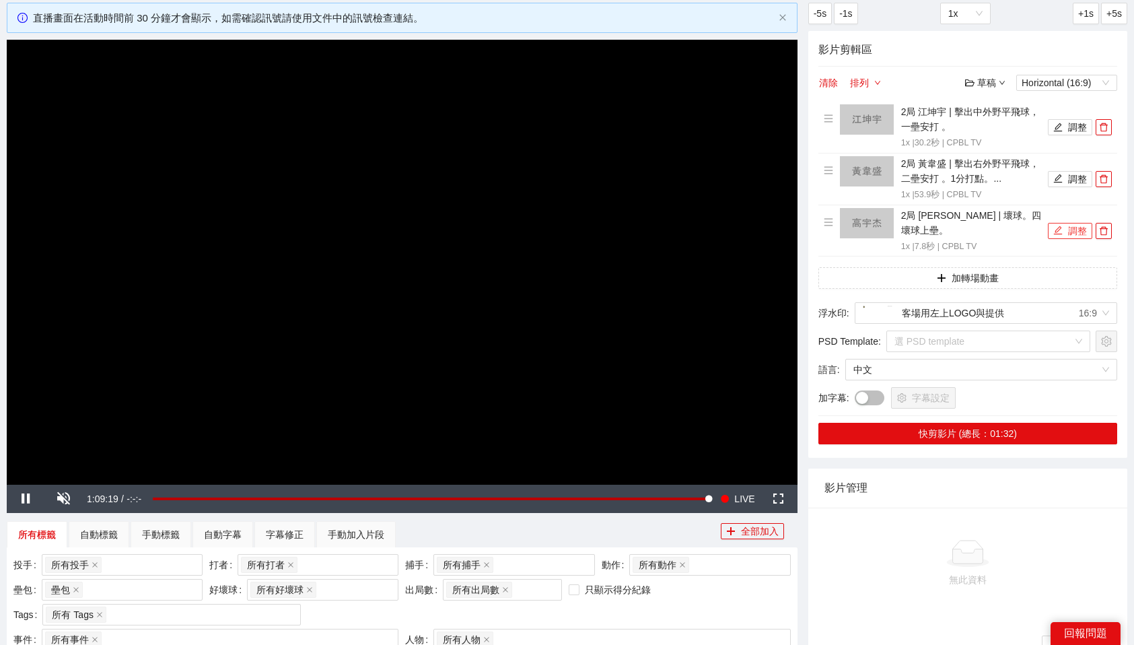
scroll to position [7, 0]
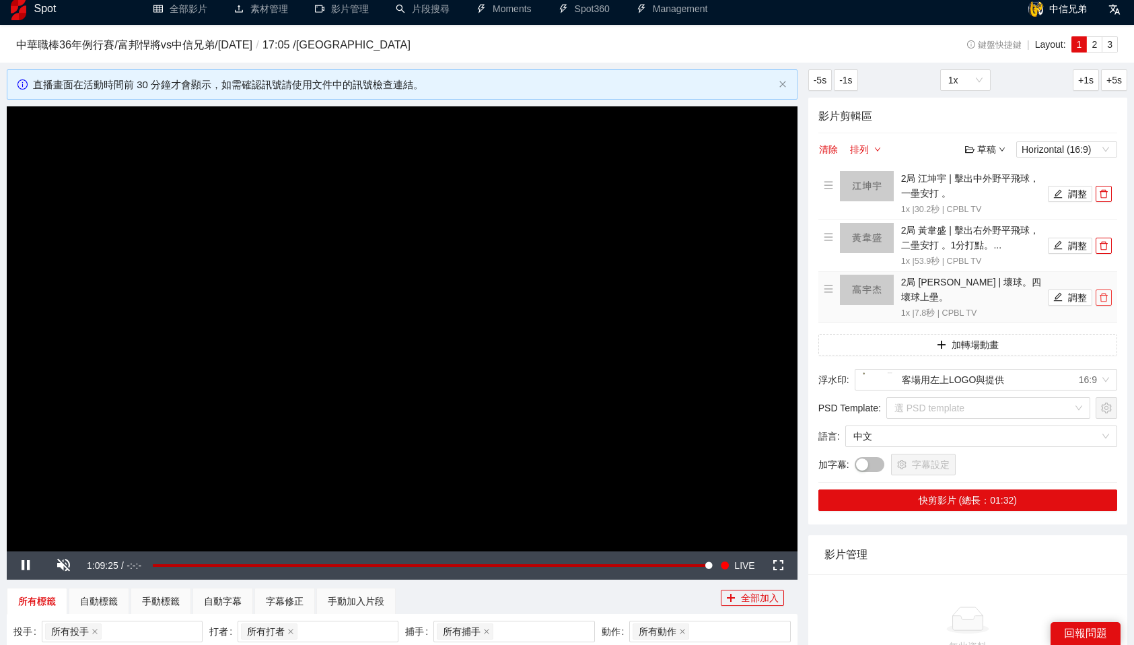
click at [1107, 293] on icon "delete" at bounding box center [1104, 297] width 8 height 9
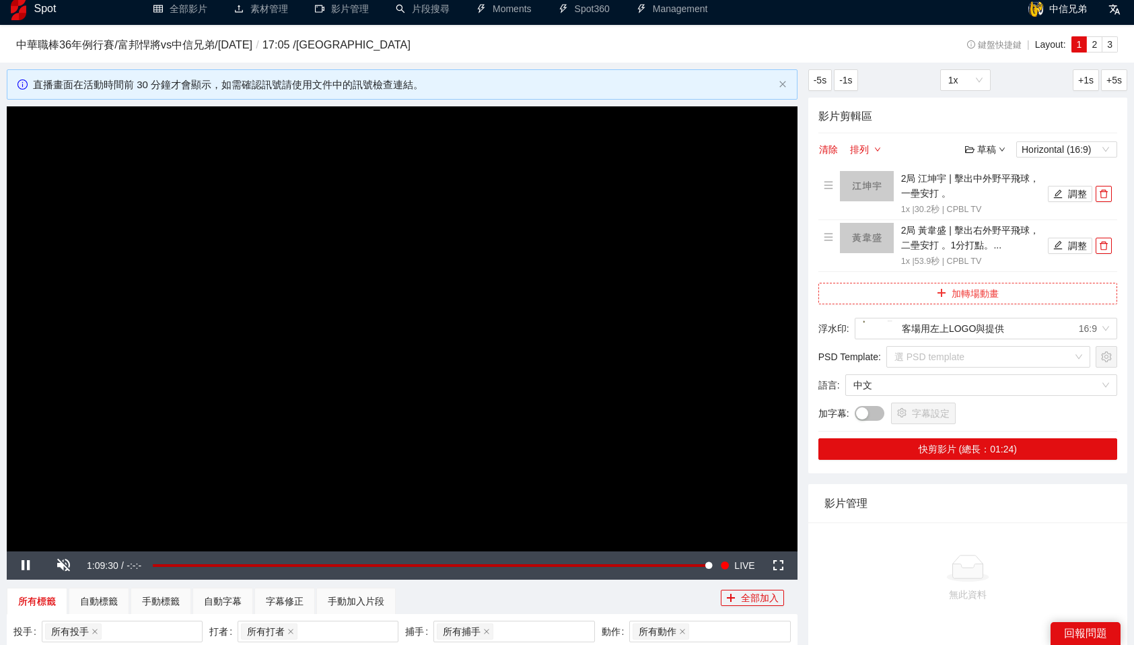
click at [958, 294] on button "加轉場動畫" at bounding box center [968, 294] width 299 height 22
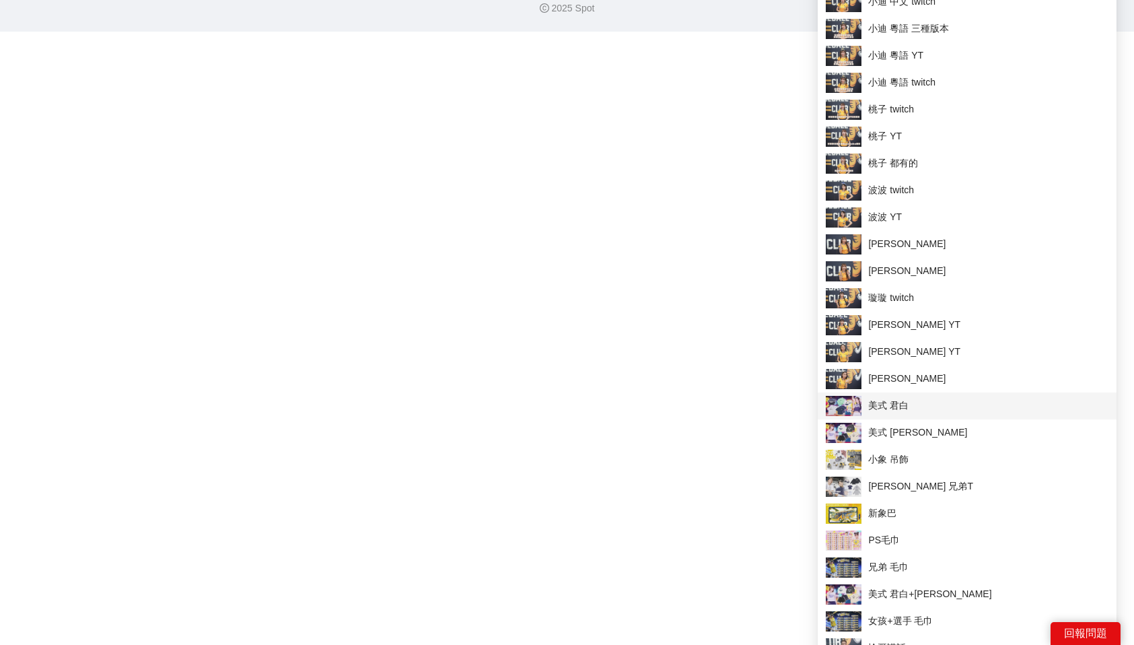
scroll to position [1808, 0]
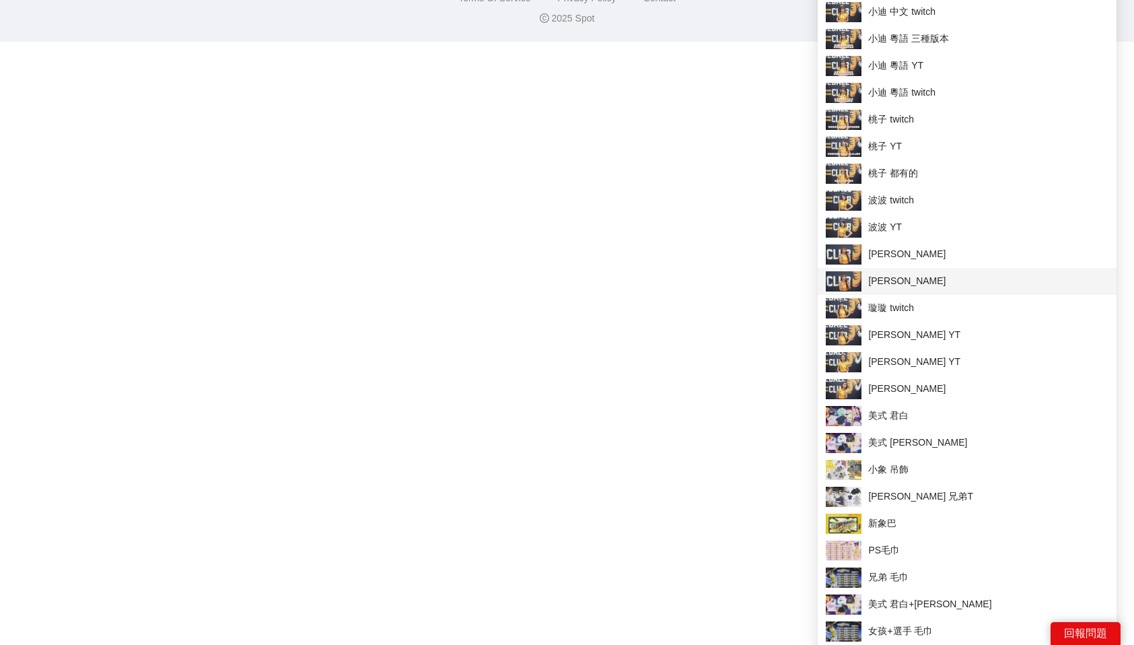
click at [889, 276] on span "[PERSON_NAME]" at bounding box center [967, 281] width 283 height 20
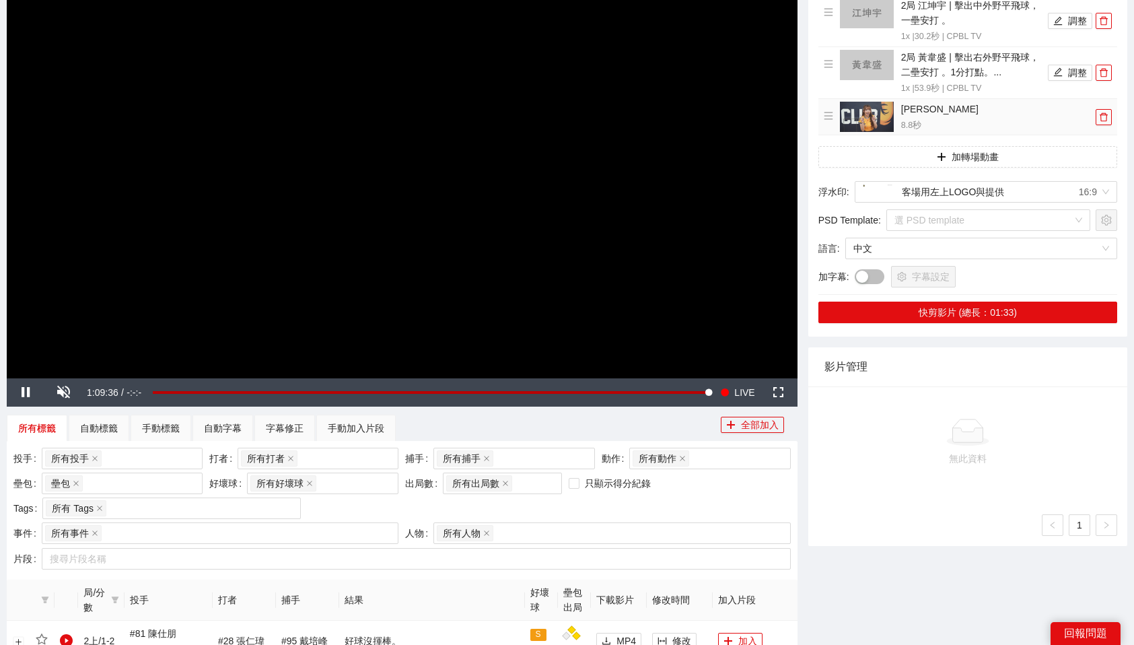
scroll to position [43, 0]
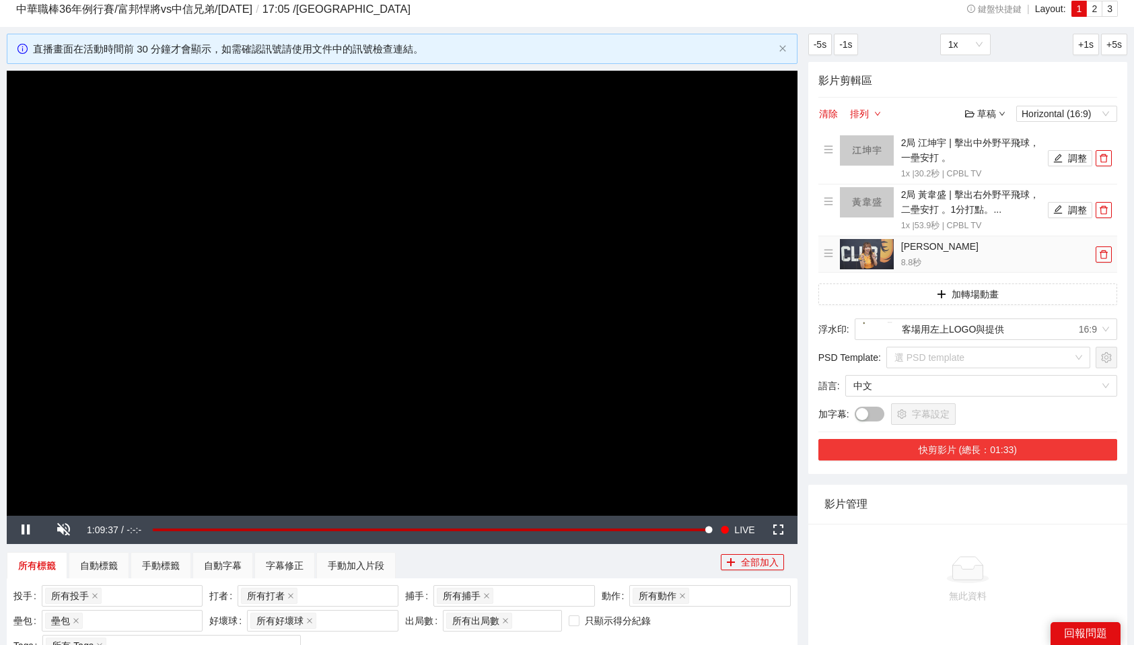
click at [903, 456] on button "快剪影片 (總長：01:33)" at bounding box center [968, 450] width 299 height 22
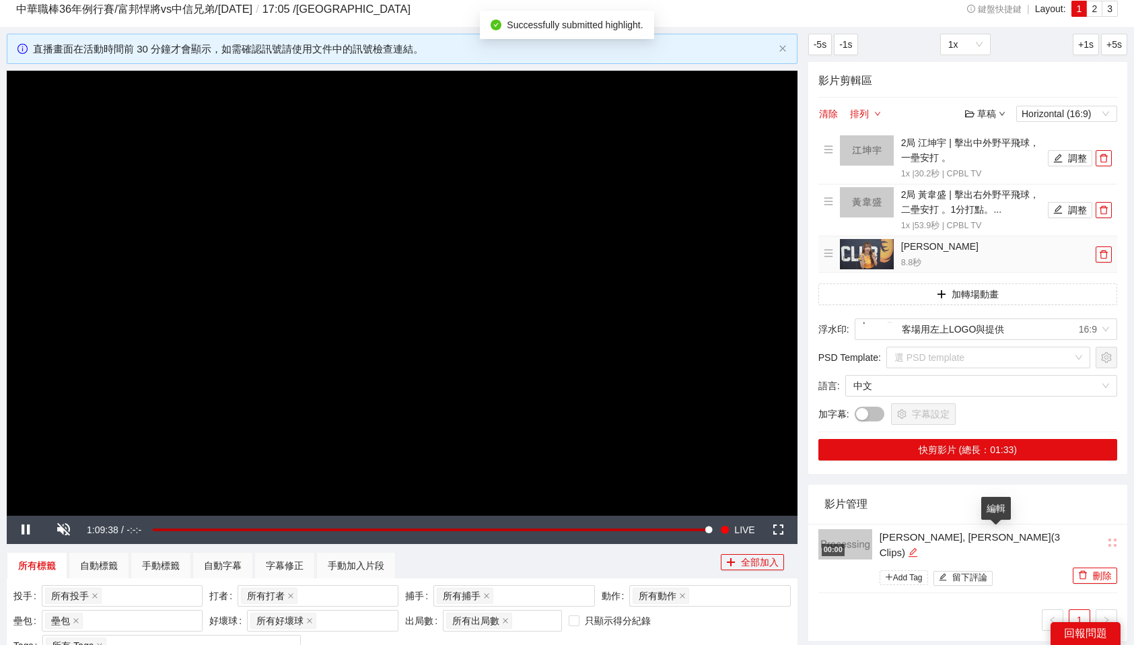
click at [918, 547] on icon "edit" at bounding box center [913, 552] width 10 height 10
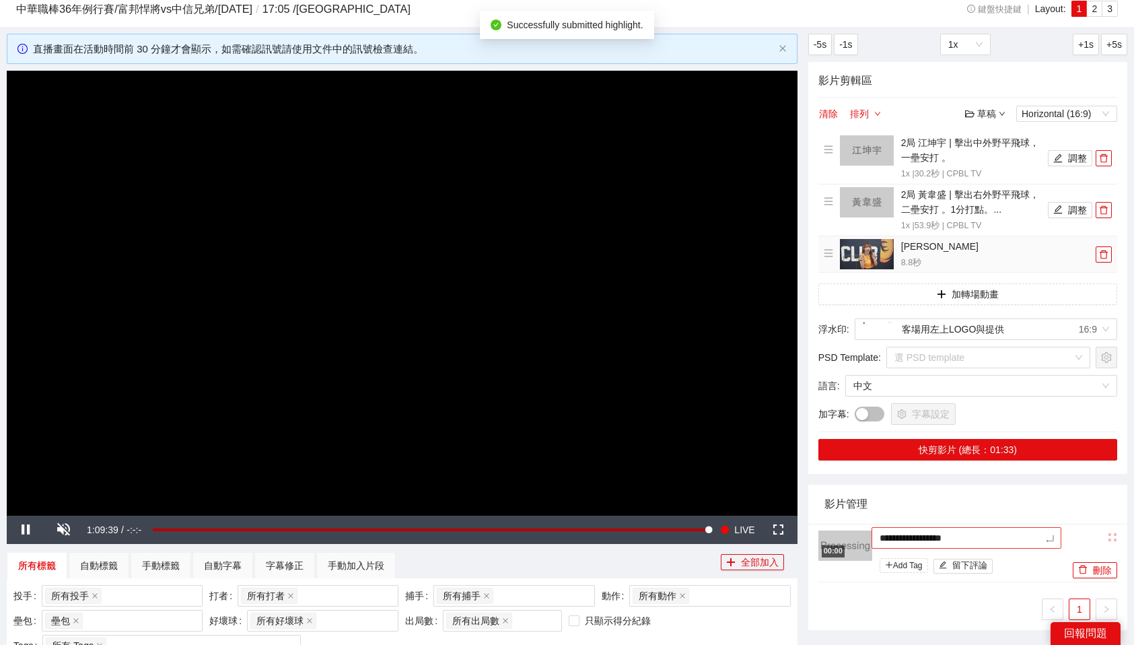
click at [949, 536] on textarea "**********" at bounding box center [967, 538] width 190 height 22
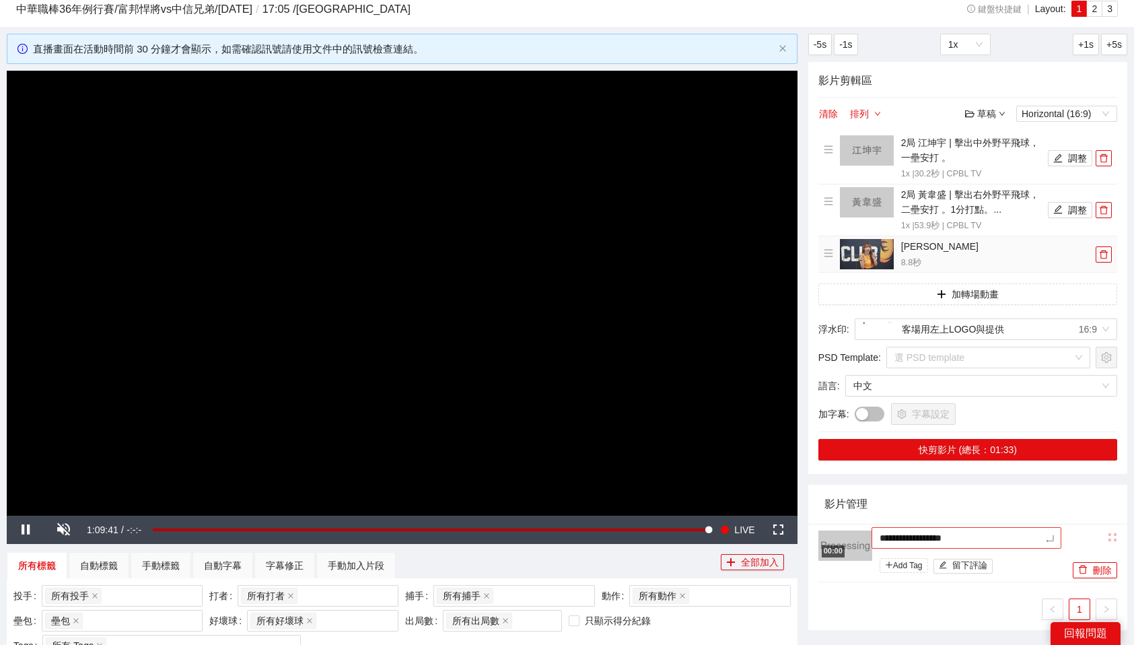
type textarea "*"
type textarea "**"
type textarea "*"
type textarea "**"
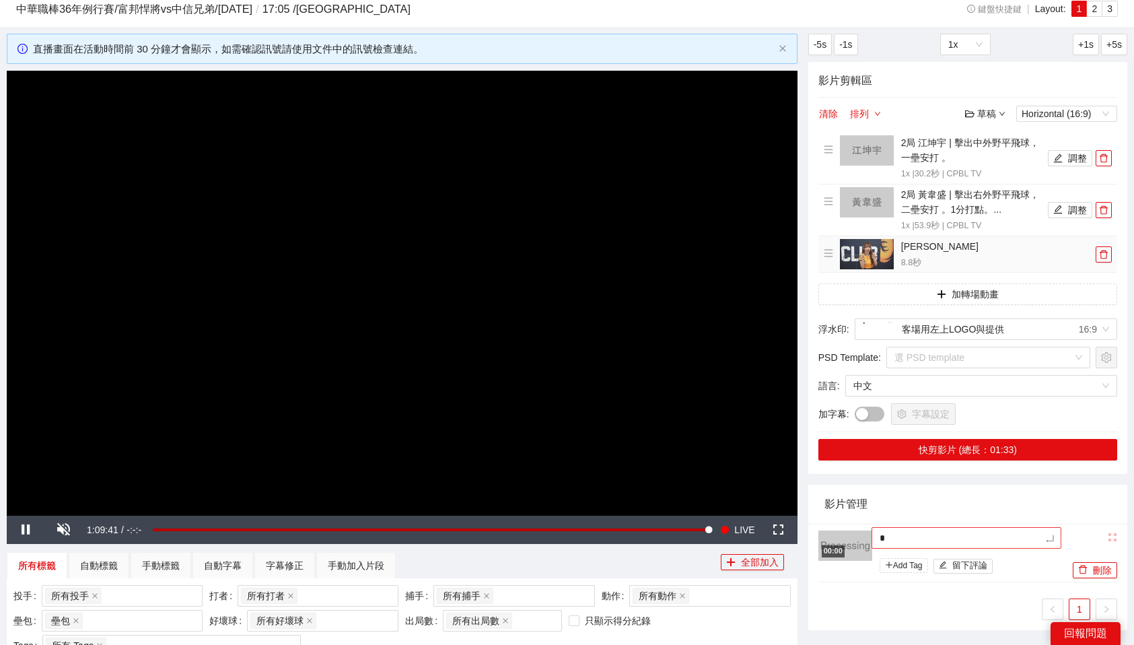
type textarea "**"
type textarea "***"
type textarea "**"
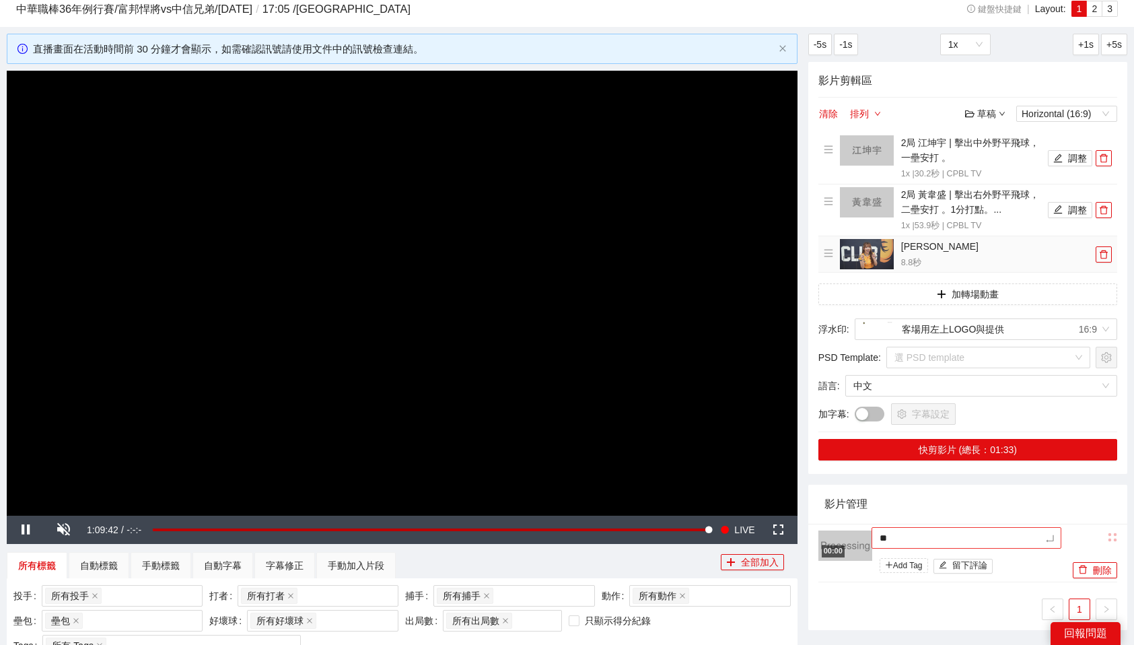
type textarea "***"
type textarea "****"
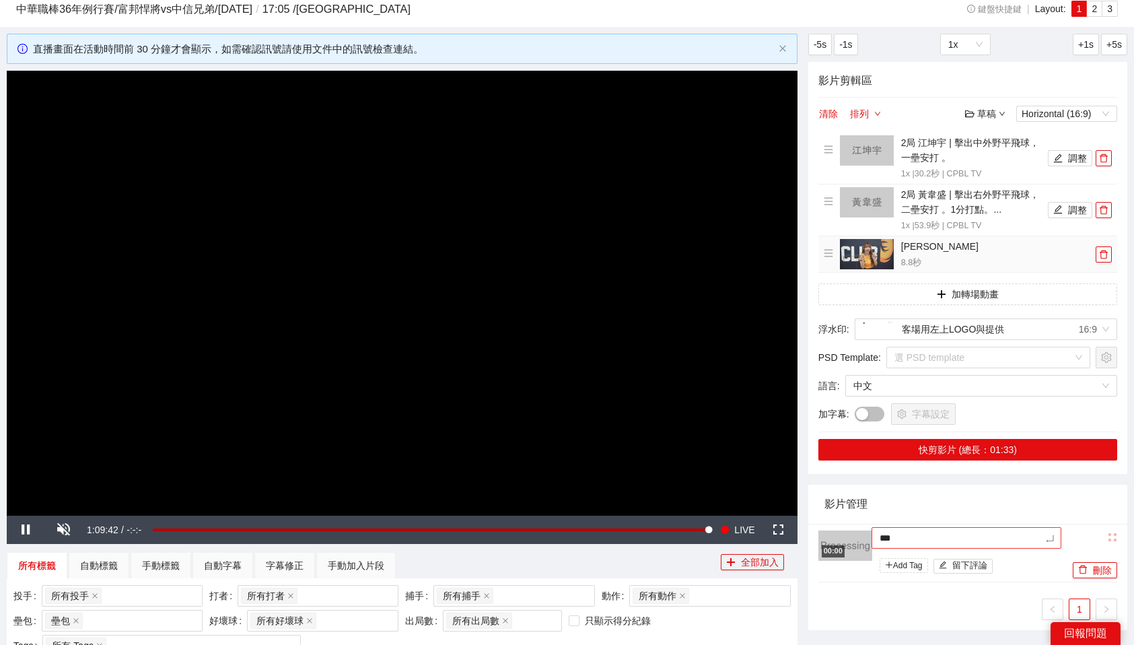
type textarea "****"
type textarea "*****"
type textarea "****"
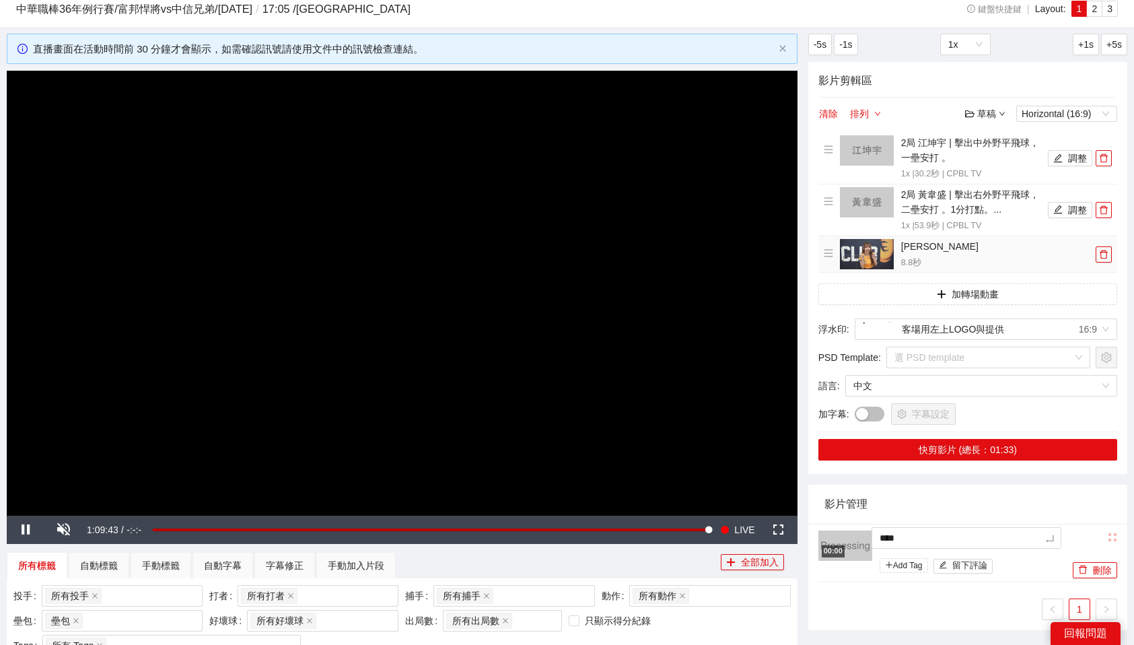
click at [1027, 513] on div "影片管理" at bounding box center [968, 504] width 287 height 38
click at [926, 535] on icon "edit" at bounding box center [928, 539] width 10 height 10
click at [889, 537] on textarea "****" at bounding box center [967, 538] width 190 height 22
type textarea "***"
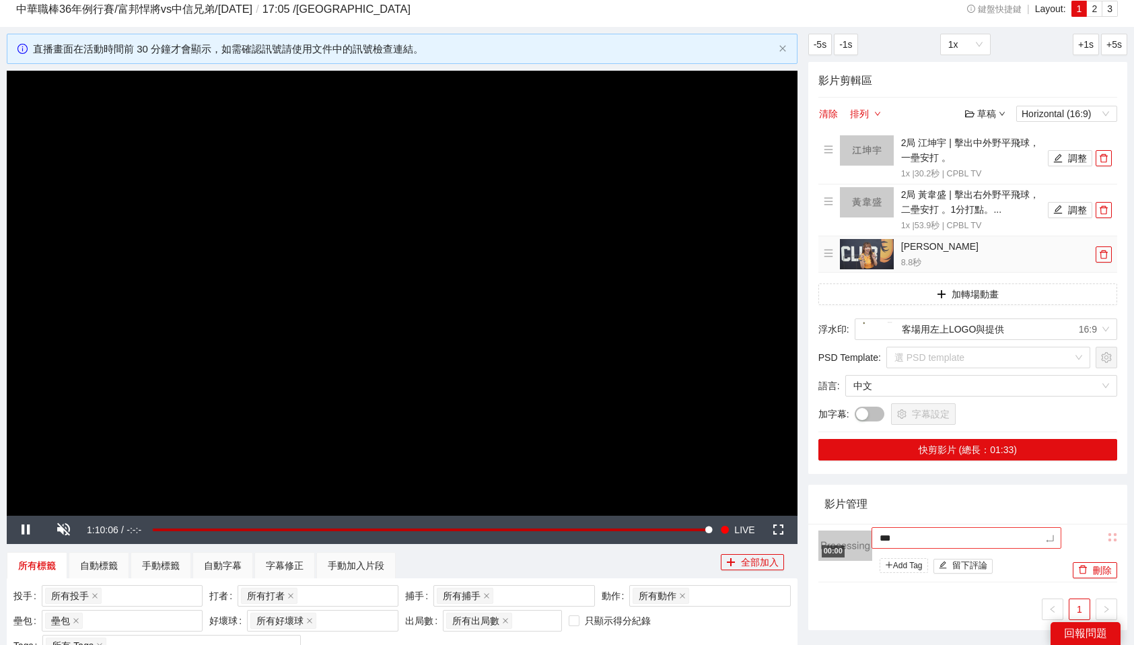
type textarea "****"
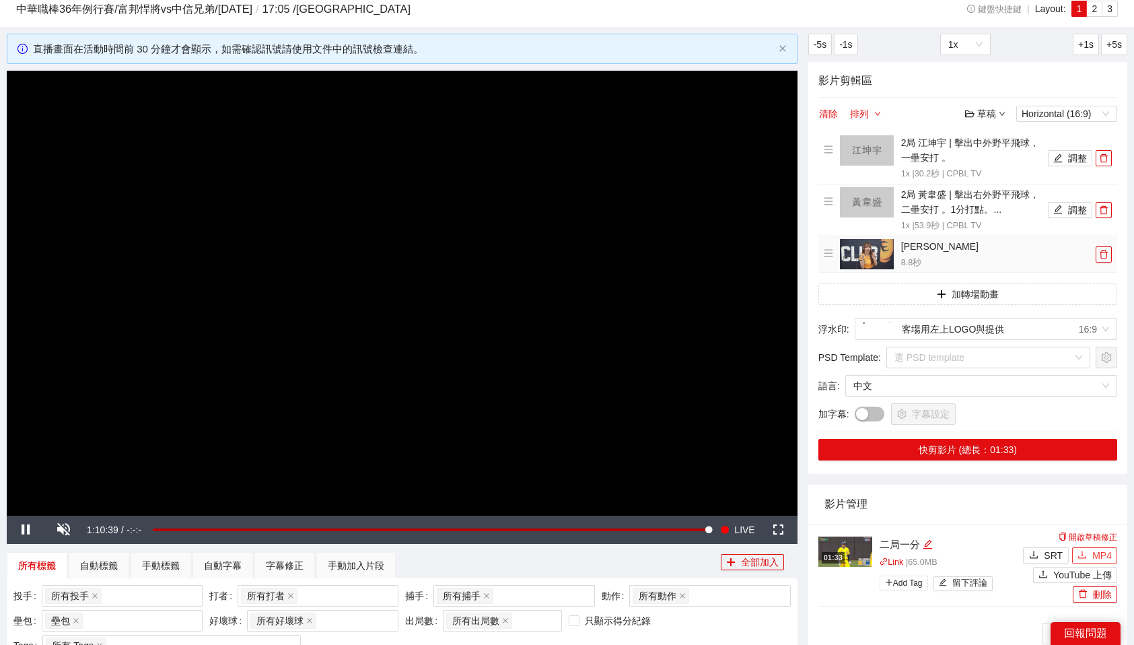
click at [1093, 548] on span "MP4" at bounding box center [1103, 555] width 20 height 15
click at [1108, 160] on icon "delete" at bounding box center [1103, 158] width 9 height 9
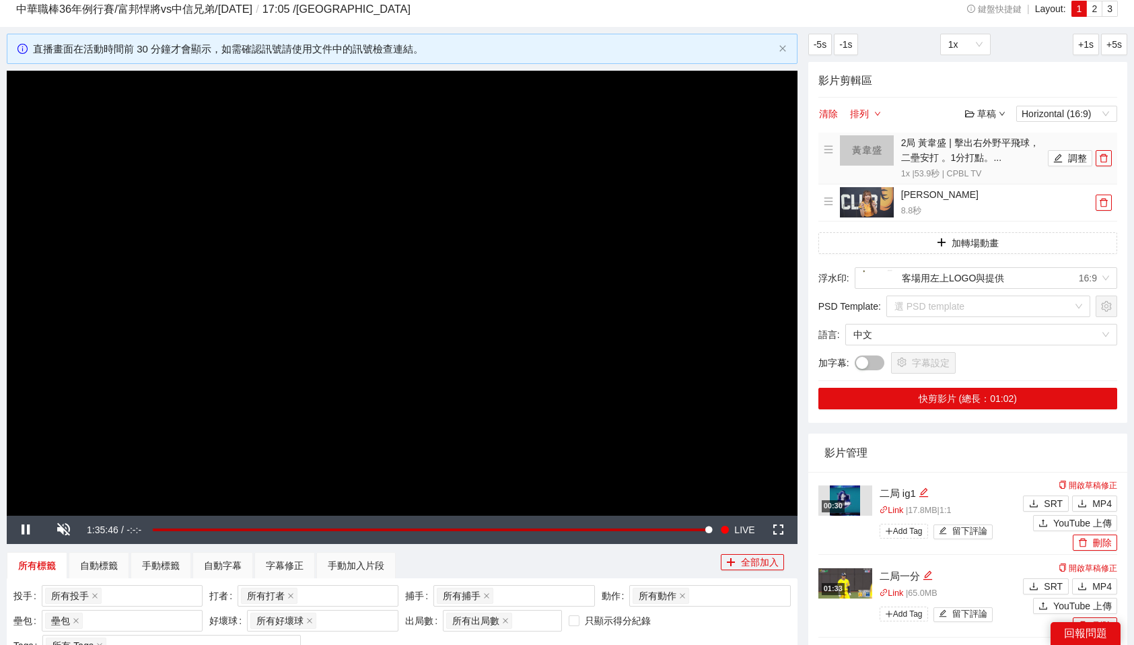
click at [1108, 160] on icon "delete" at bounding box center [1103, 158] width 9 height 9
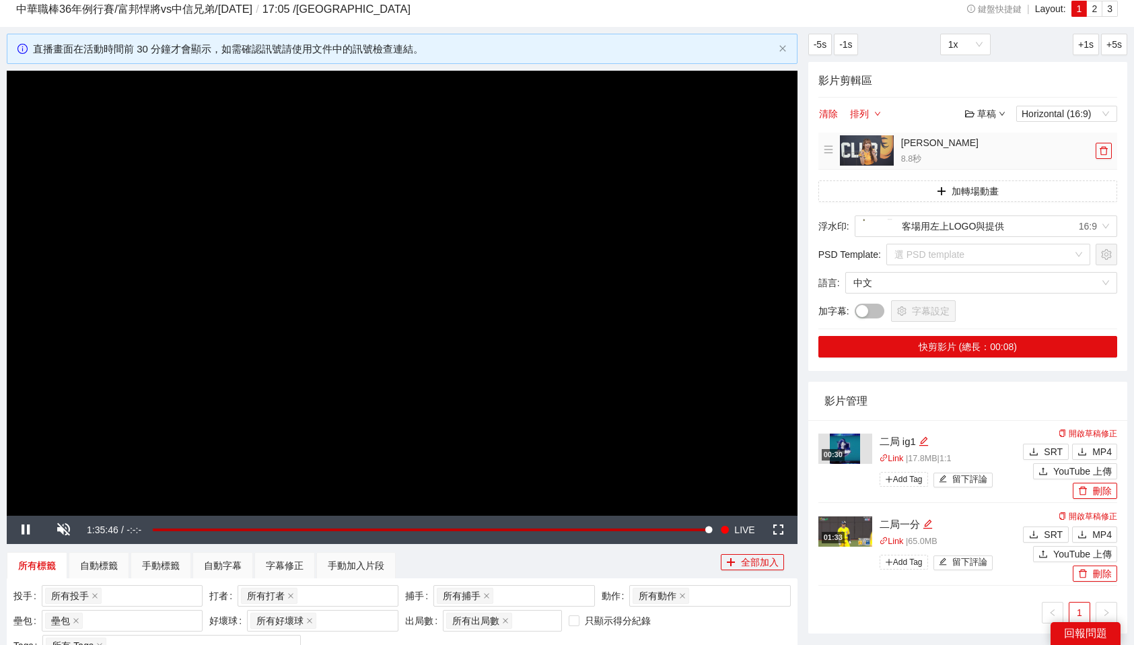
click at [1108, 160] on li "[PERSON_NAME] YT 8.8 秒" at bounding box center [968, 150] width 288 height 31
click at [1106, 154] on icon "delete" at bounding box center [1103, 150] width 9 height 9
